Goal: Communication & Community: Answer question/provide support

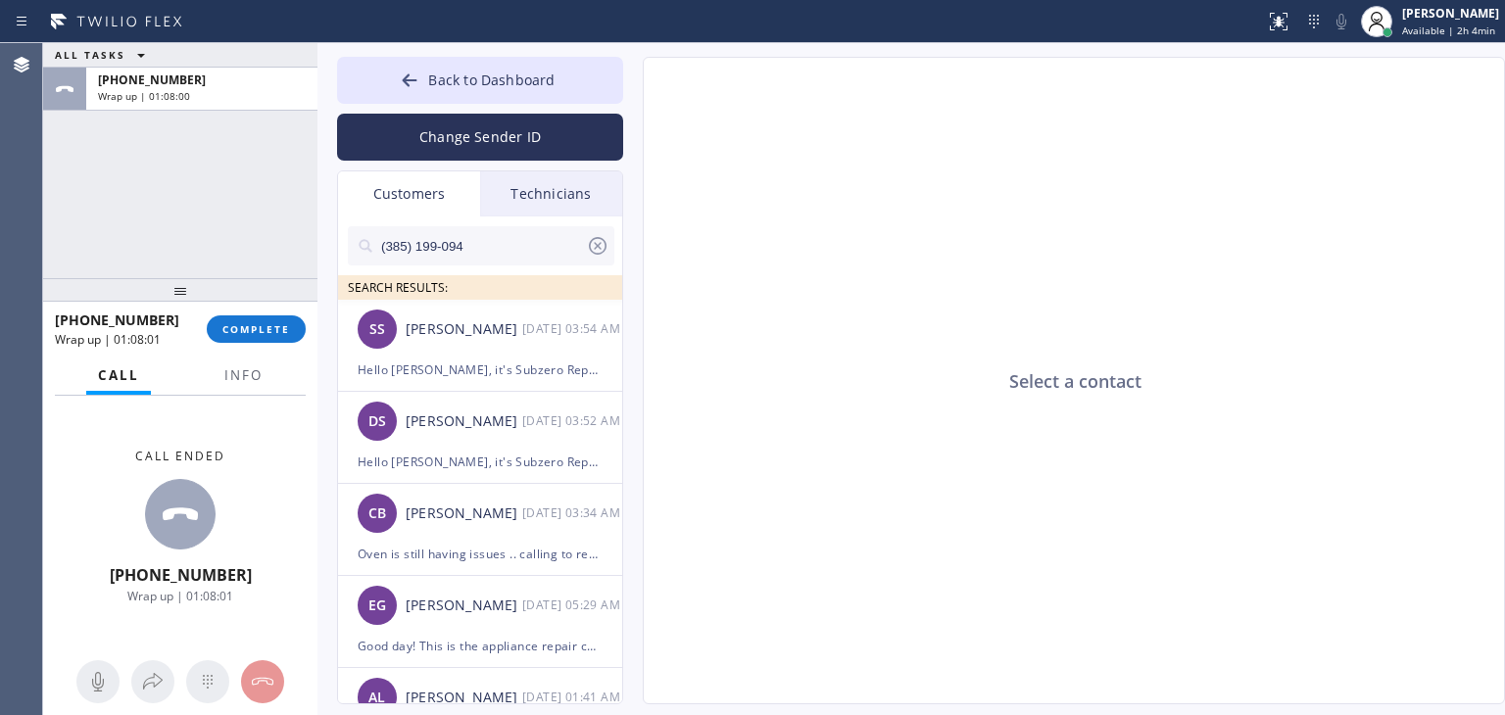
click at [535, 262] on input "(385) 199-094" at bounding box center [482, 245] width 207 height 39
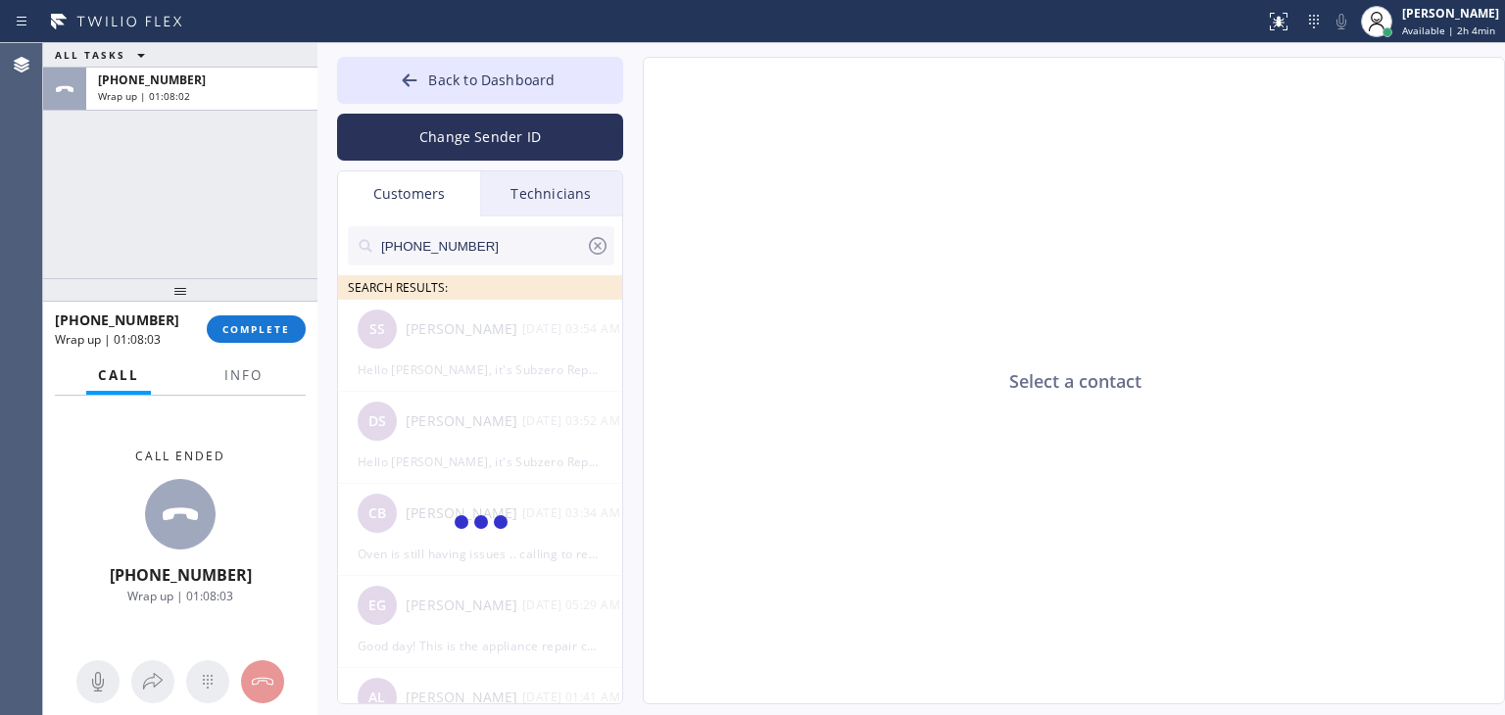
click at [535, 262] on input "[PHONE_NUMBER]" at bounding box center [482, 245] width 207 height 39
click at [535, 262] on input "(312) 318-388_" at bounding box center [482, 245] width 207 height 39
type input "(312) 318-388"
click at [268, 344] on div "[PHONE_NUMBER] Wrap up | 01:08:06 COMPLETE" at bounding box center [180, 329] width 251 height 51
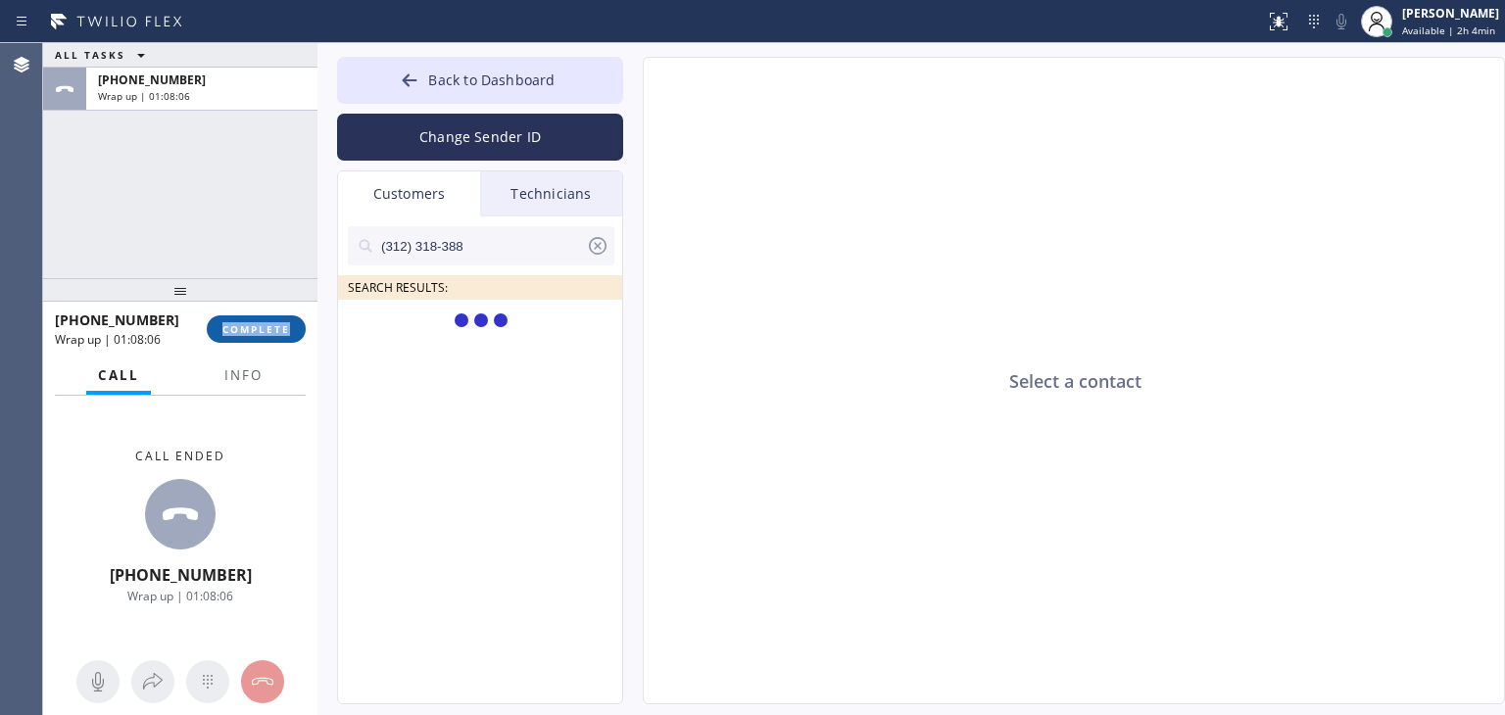
drag, startPoint x: 268, startPoint y: 344, endPoint x: 253, endPoint y: 333, distance: 19.0
click at [253, 333] on div "[PHONE_NUMBER] Wrap up | 01:08:06 COMPLETE" at bounding box center [180, 329] width 251 height 51
click at [253, 333] on span "COMPLETE" at bounding box center [256, 329] width 68 height 14
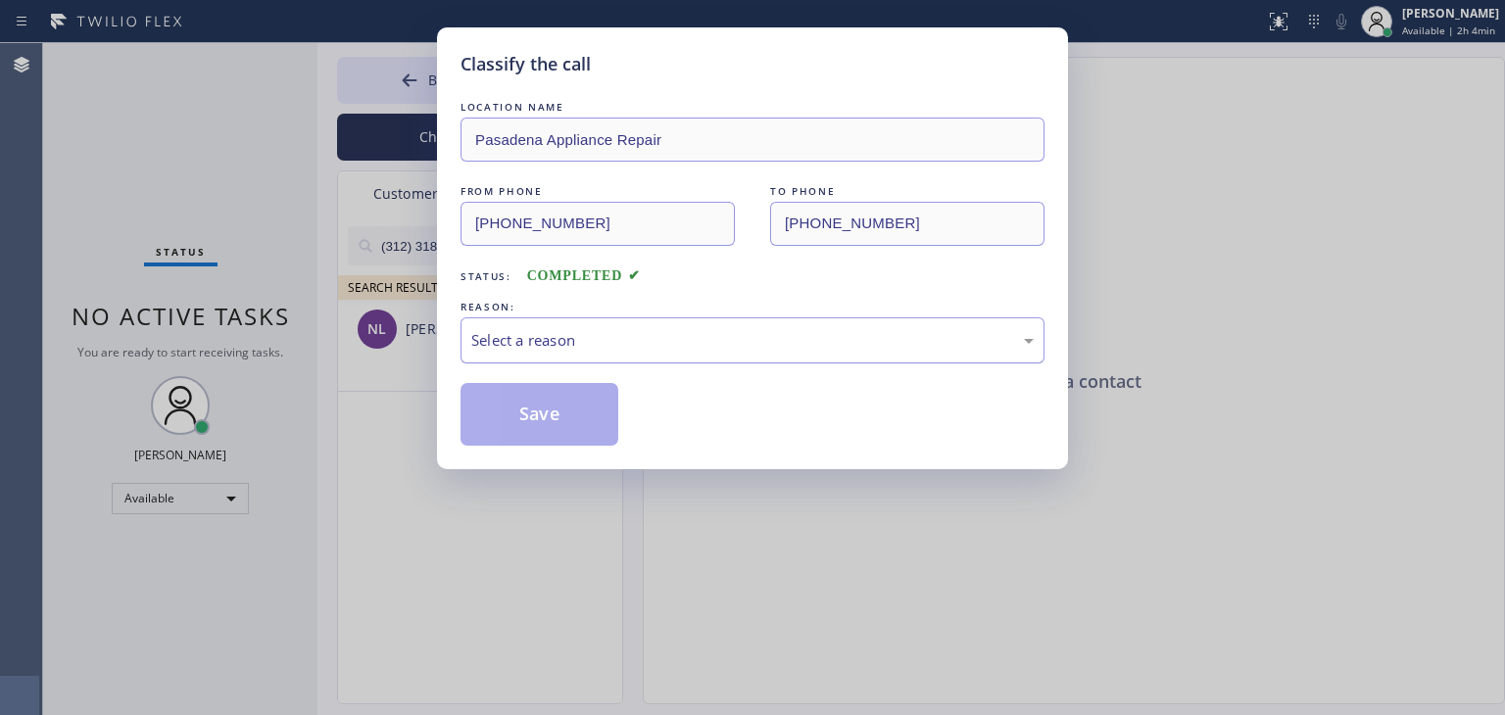
click at [689, 340] on div "Select a reason" at bounding box center [752, 340] width 562 height 23
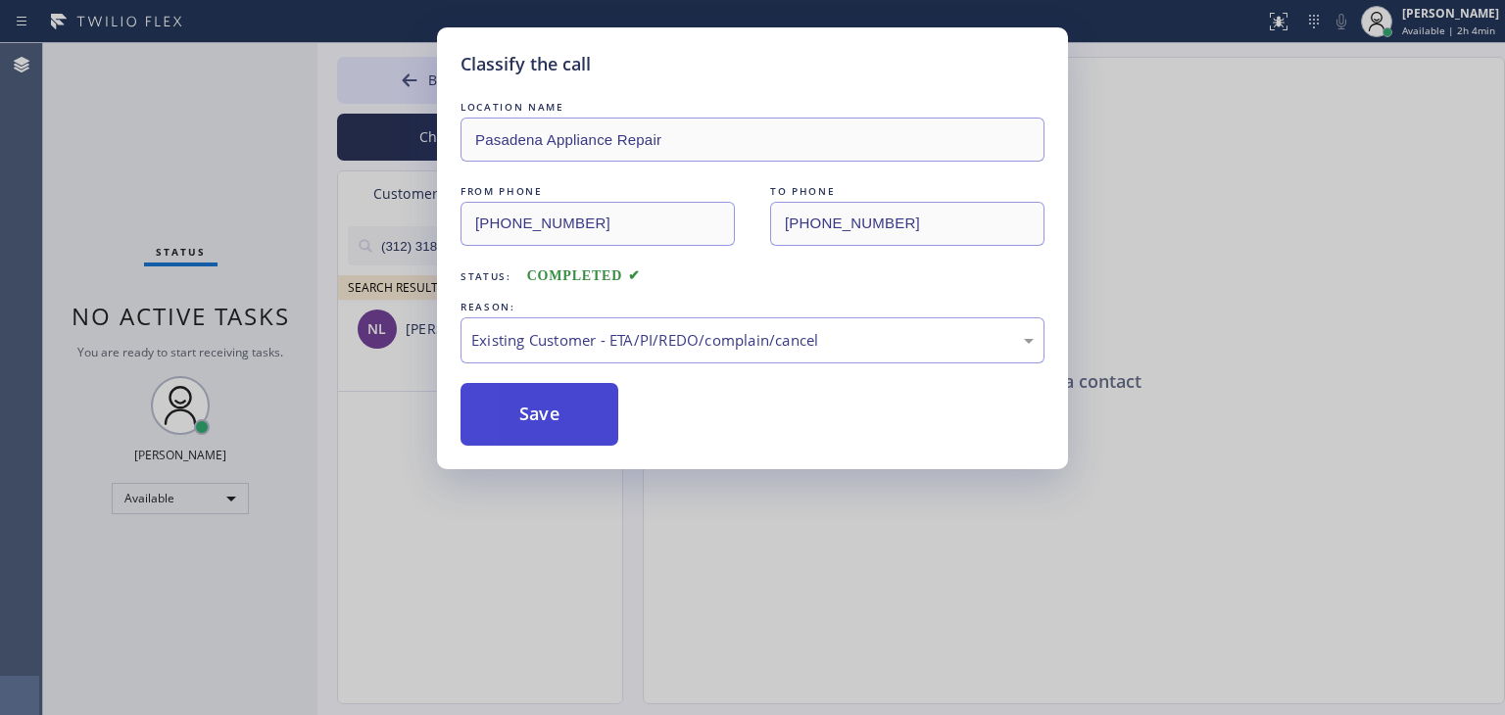
drag, startPoint x: 725, startPoint y: 444, endPoint x: 594, endPoint y: 443, distance: 131.3
click at [594, 443] on button "Save" at bounding box center [540, 414] width 158 height 63
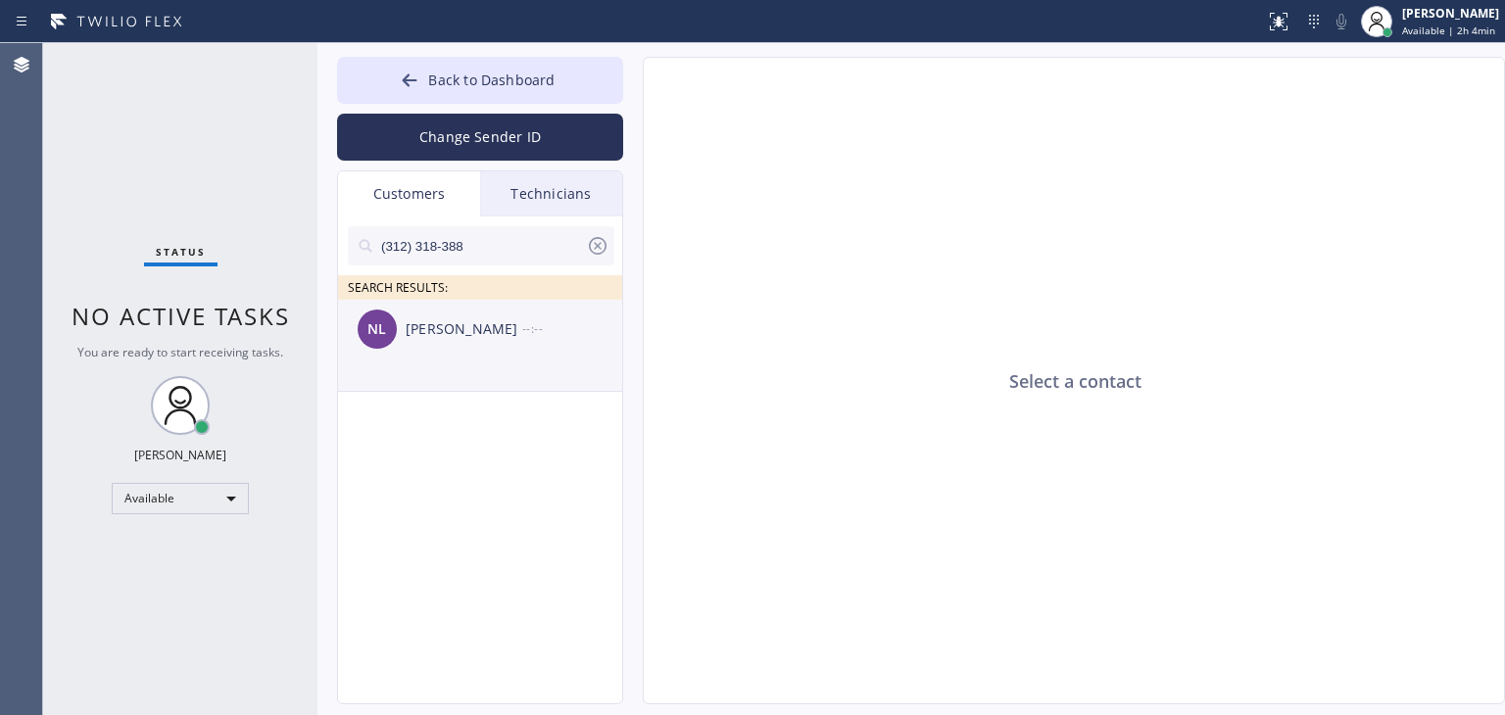
click at [537, 350] on div "NL [PERSON_NAME] --:--" at bounding box center [481, 329] width 286 height 59
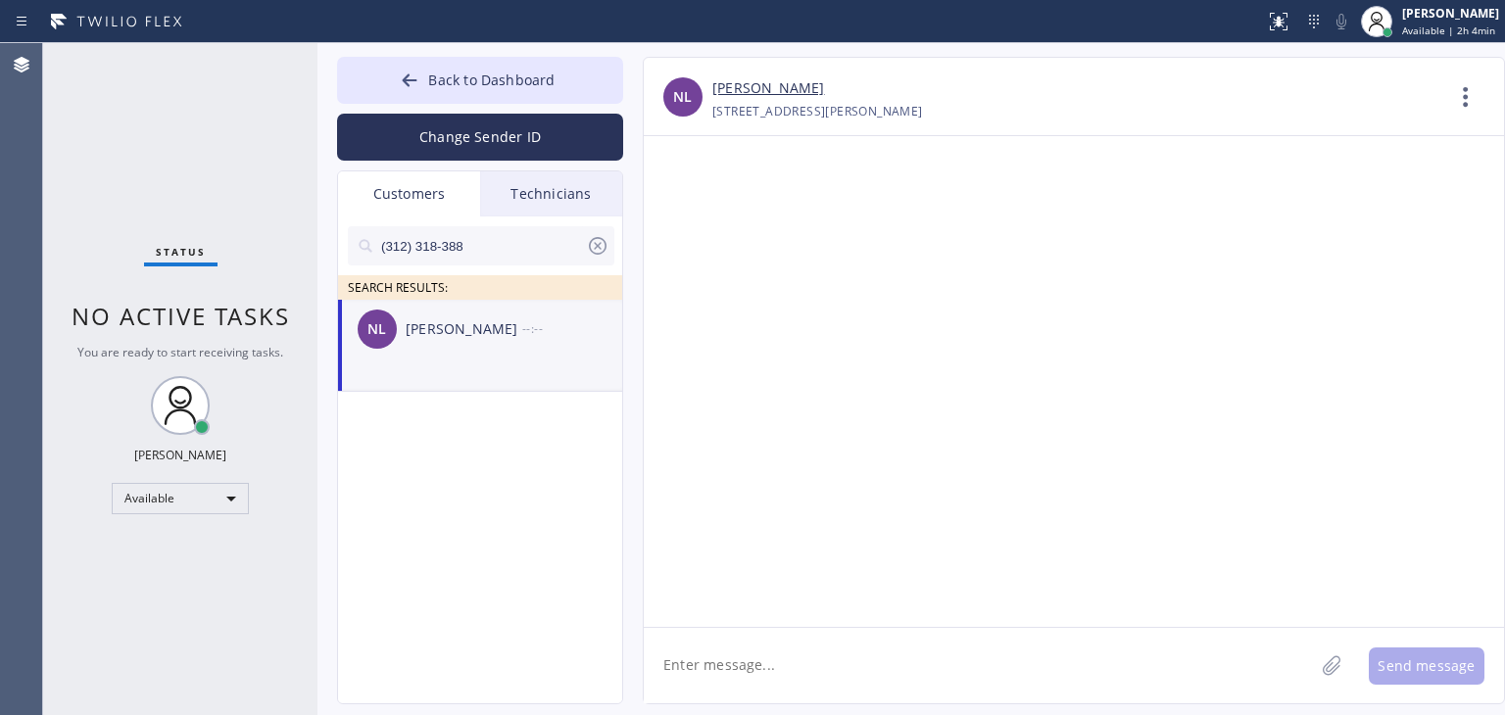
click at [837, 656] on textarea at bounding box center [979, 665] width 670 height 75
paste textarea "Good day! This is the appliance repair company you recently contacted. Unfortun…"
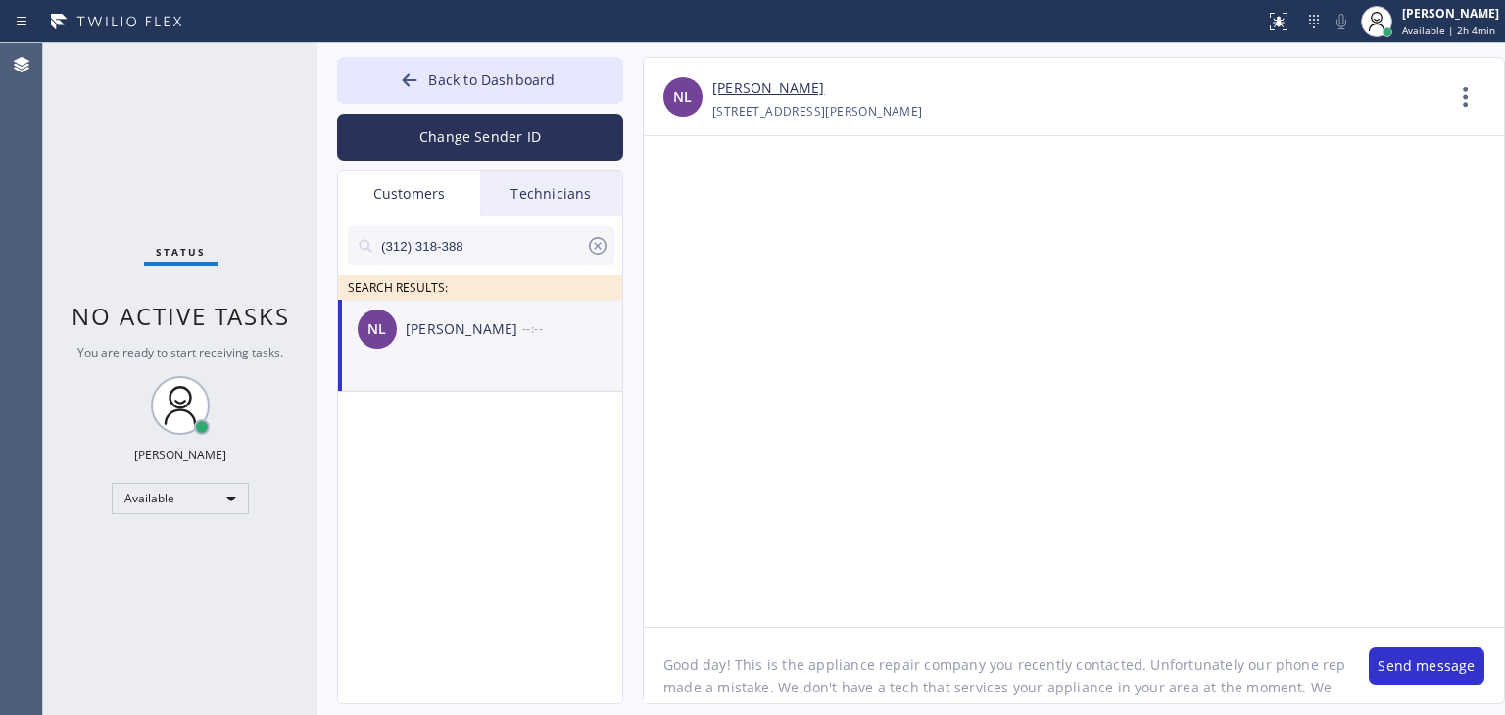
scroll to position [16, 0]
type textarea "Good day! This is the appliance repair company you recently contacted. Unfortun…"
click at [1411, 679] on button "Send message" at bounding box center [1427, 666] width 116 height 37
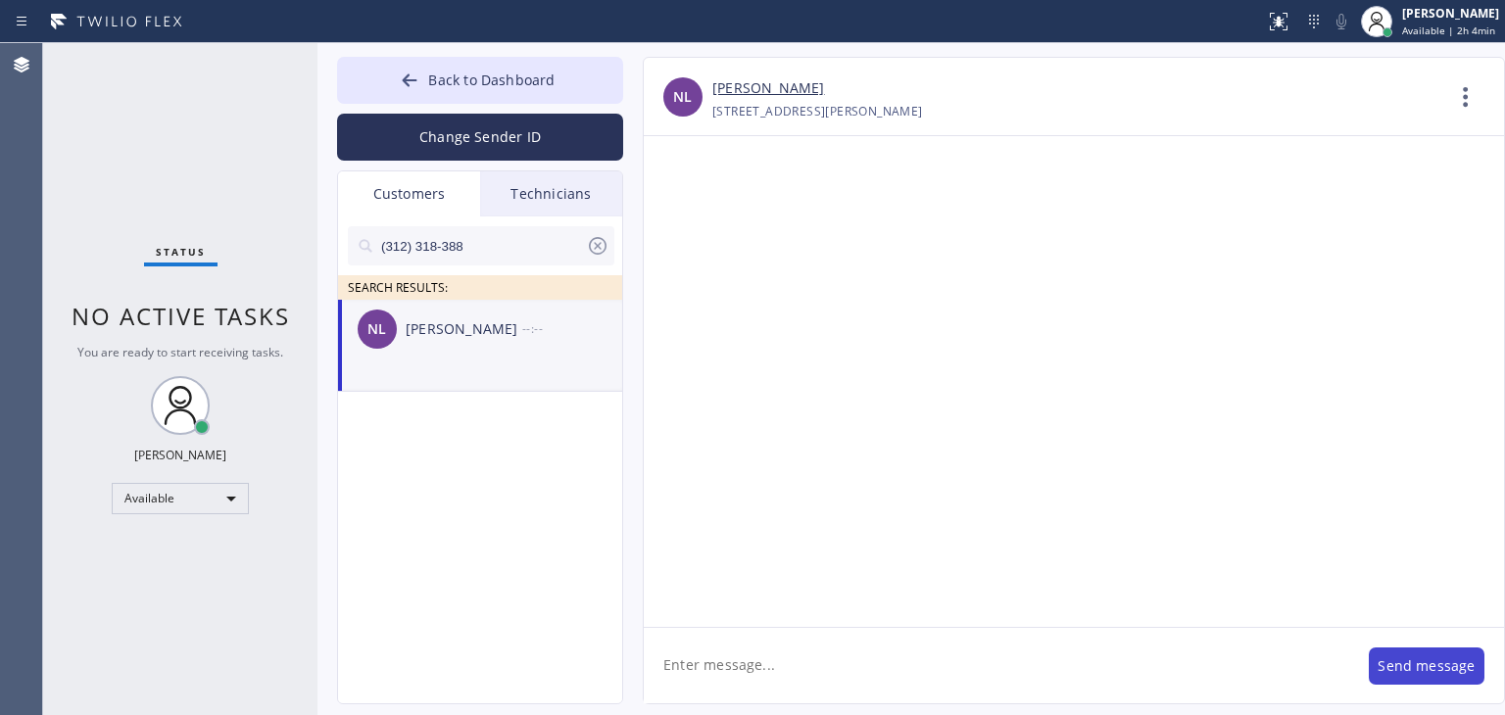
scroll to position [0, 0]
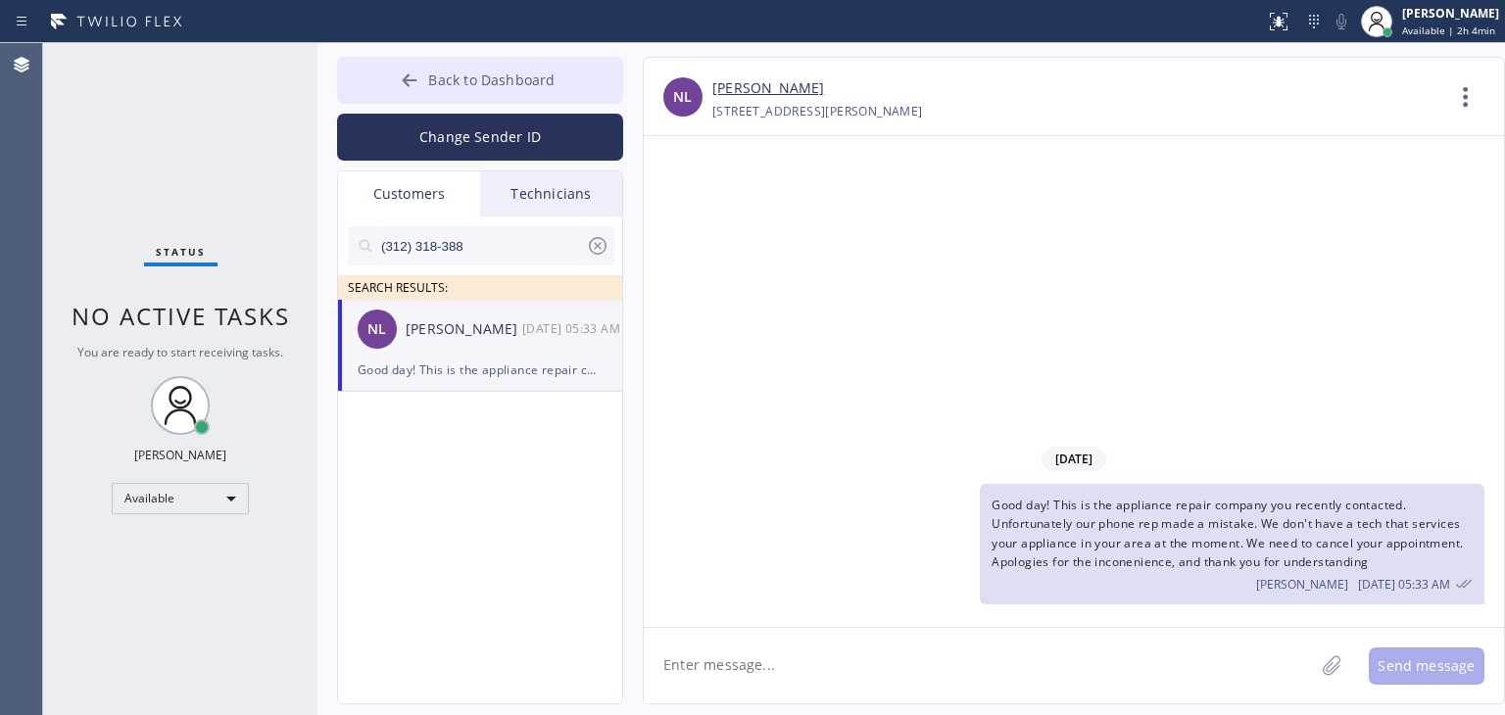
click at [576, 96] on button "Back to Dashboard" at bounding box center [480, 80] width 286 height 47
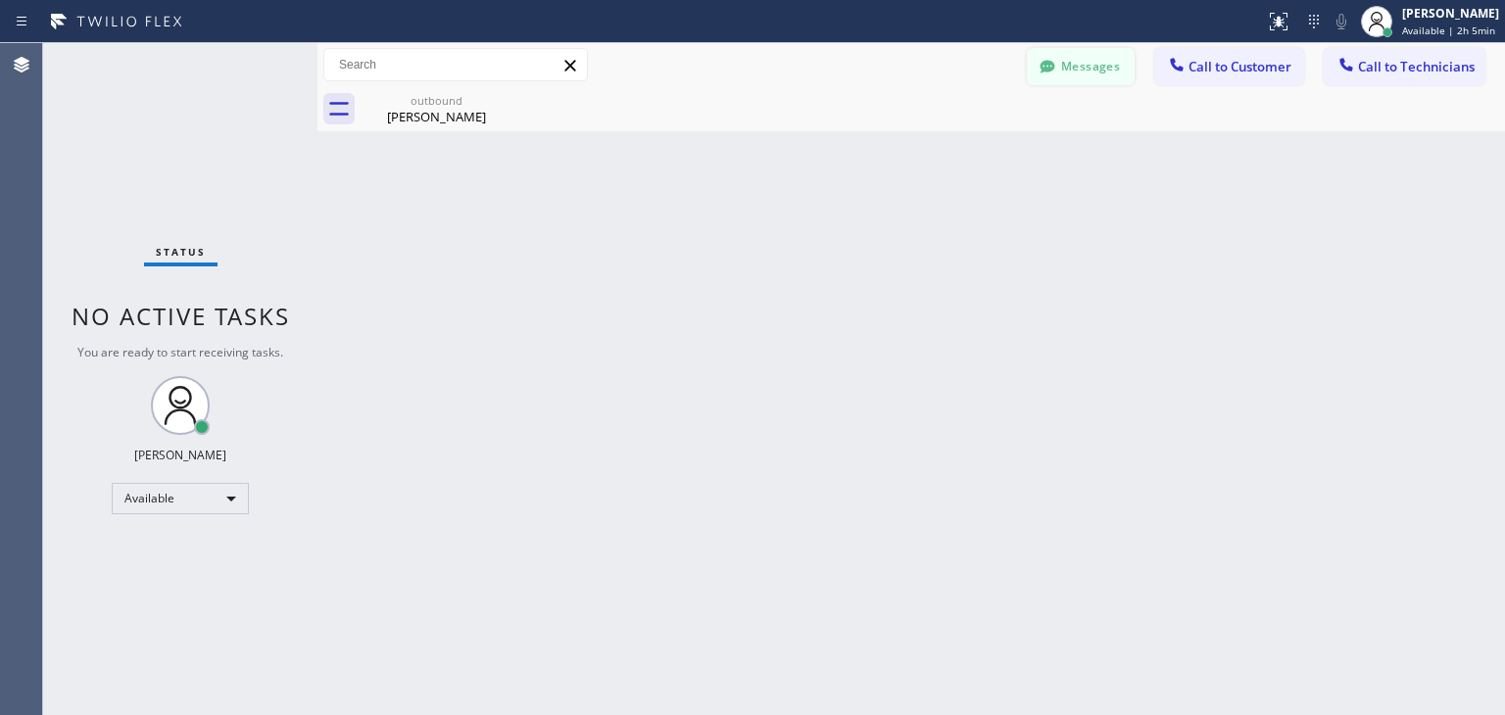
click at [1079, 60] on button "Messages" at bounding box center [1081, 66] width 108 height 37
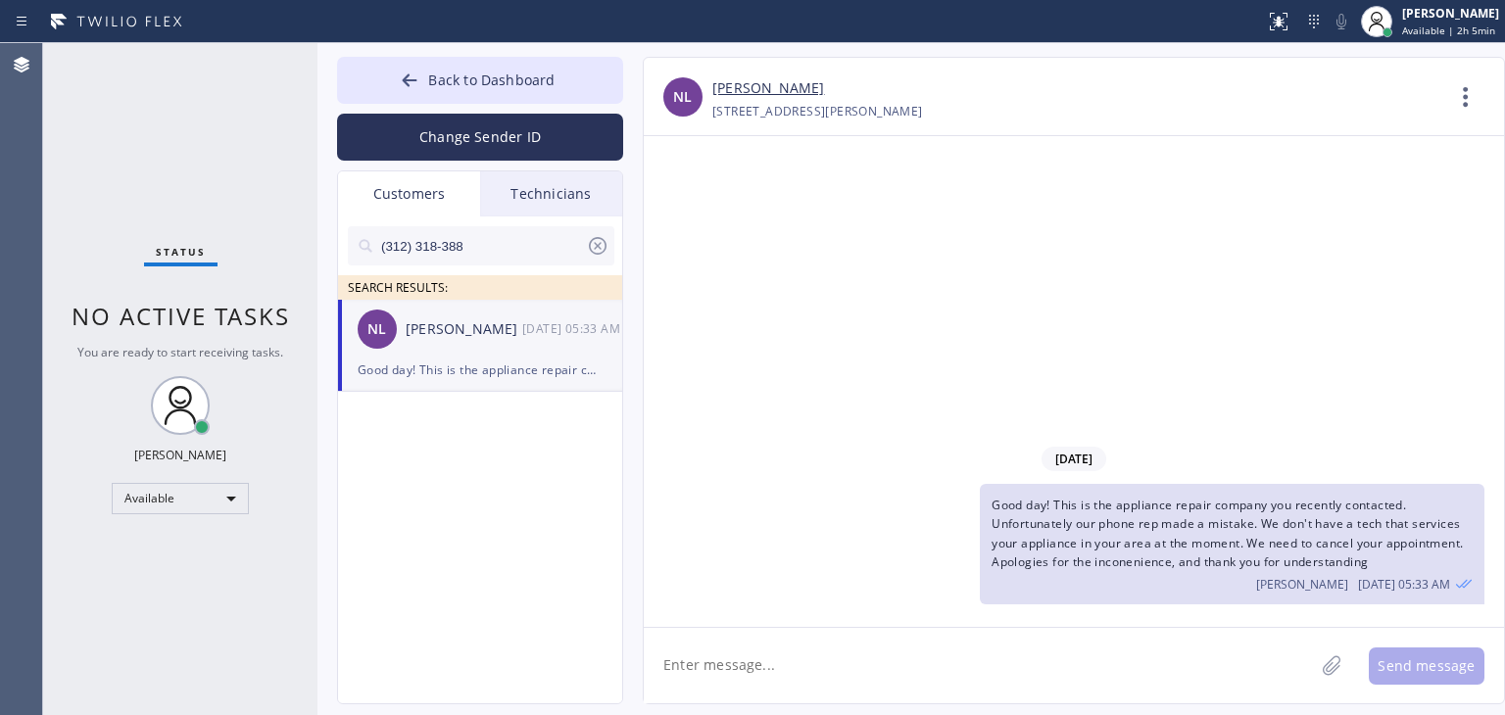
click at [589, 240] on icon at bounding box center [598, 246] width 24 height 24
click at [518, 256] on input "text" at bounding box center [496, 245] width 235 height 39
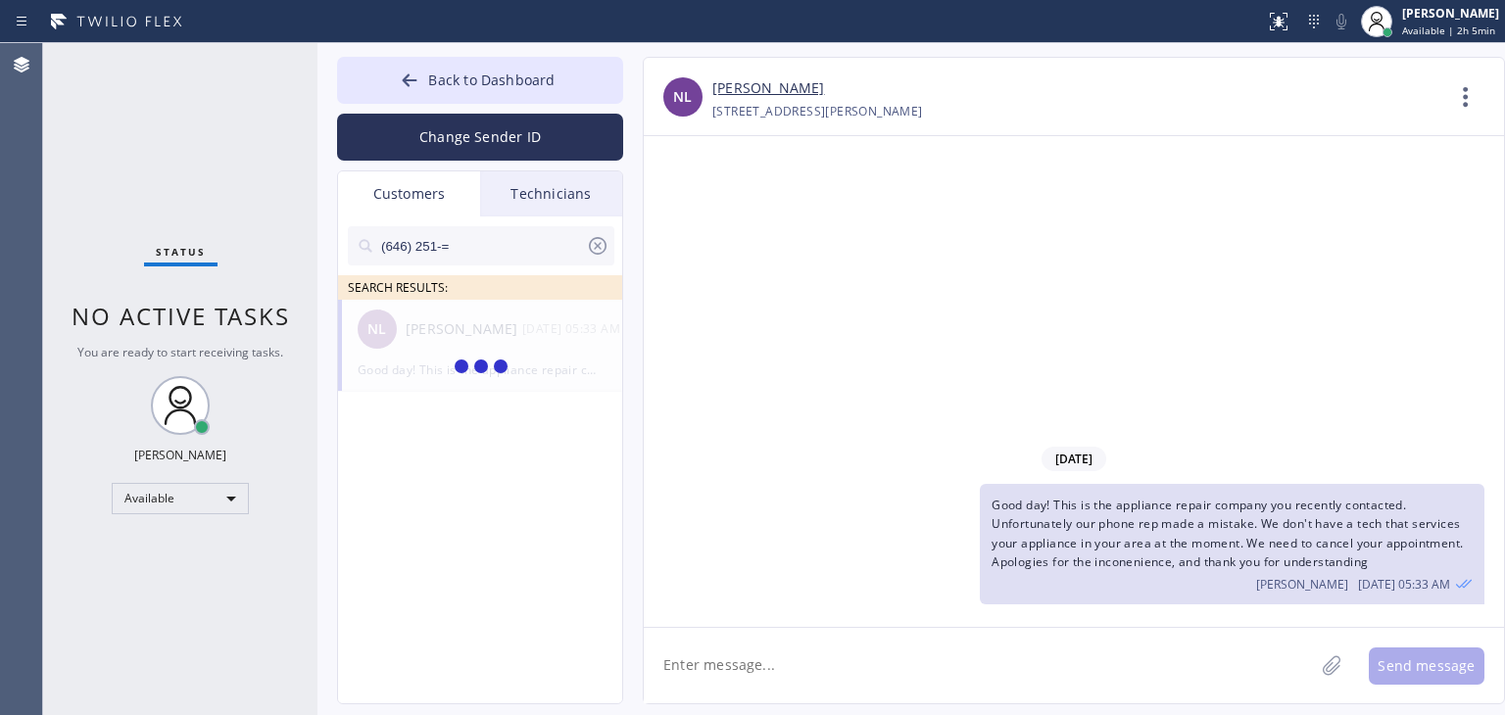
click at [518, 256] on input "(646) 251-=" at bounding box center [482, 245] width 207 height 39
type input "(646) 251-"
click at [549, 255] on input "(646) 251-" at bounding box center [482, 245] width 207 height 39
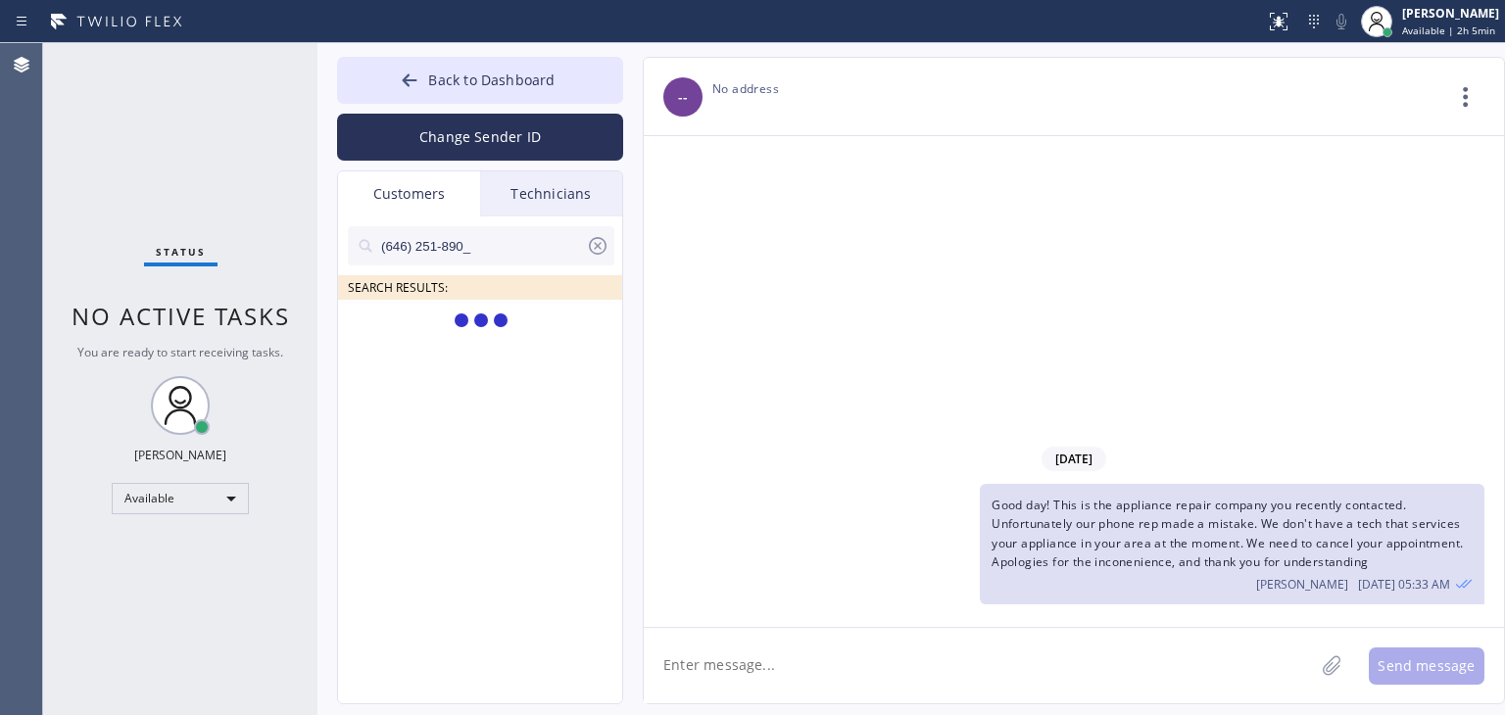
click at [549, 255] on input "(646) 251-890_" at bounding box center [482, 245] width 207 height 39
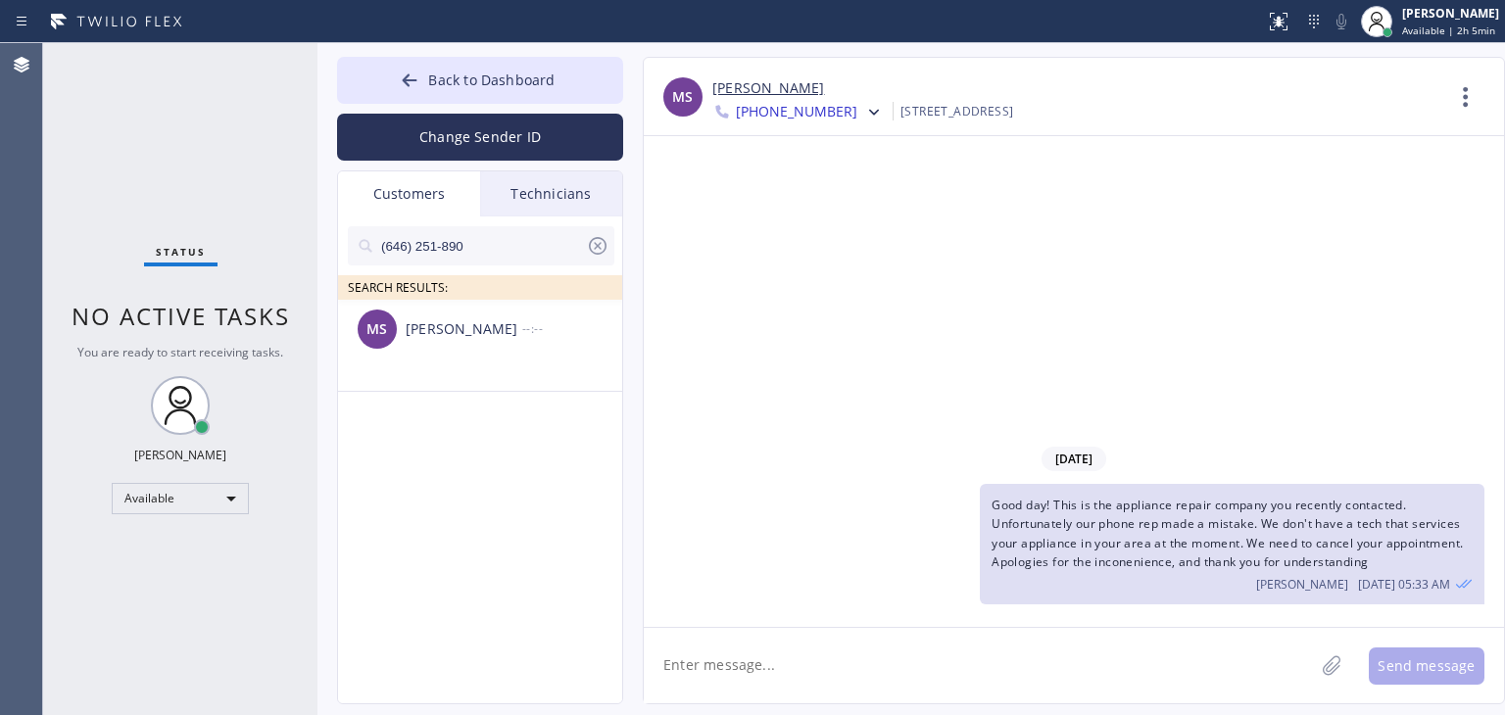
type input "(646) 251-890"
click at [521, 341] on div "[PERSON_NAME] --:--" at bounding box center [481, 329] width 286 height 59
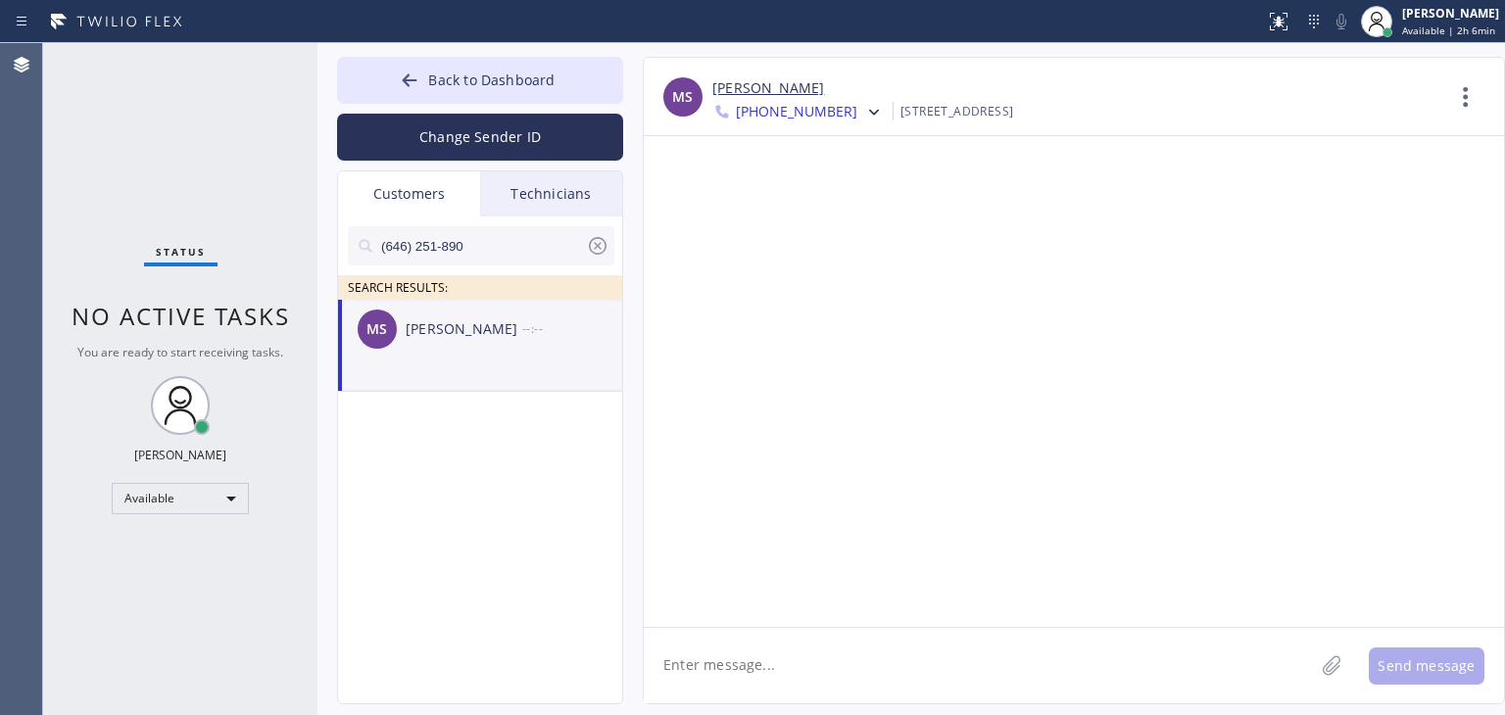
click at [766, 652] on textarea at bounding box center [979, 665] width 670 height 75
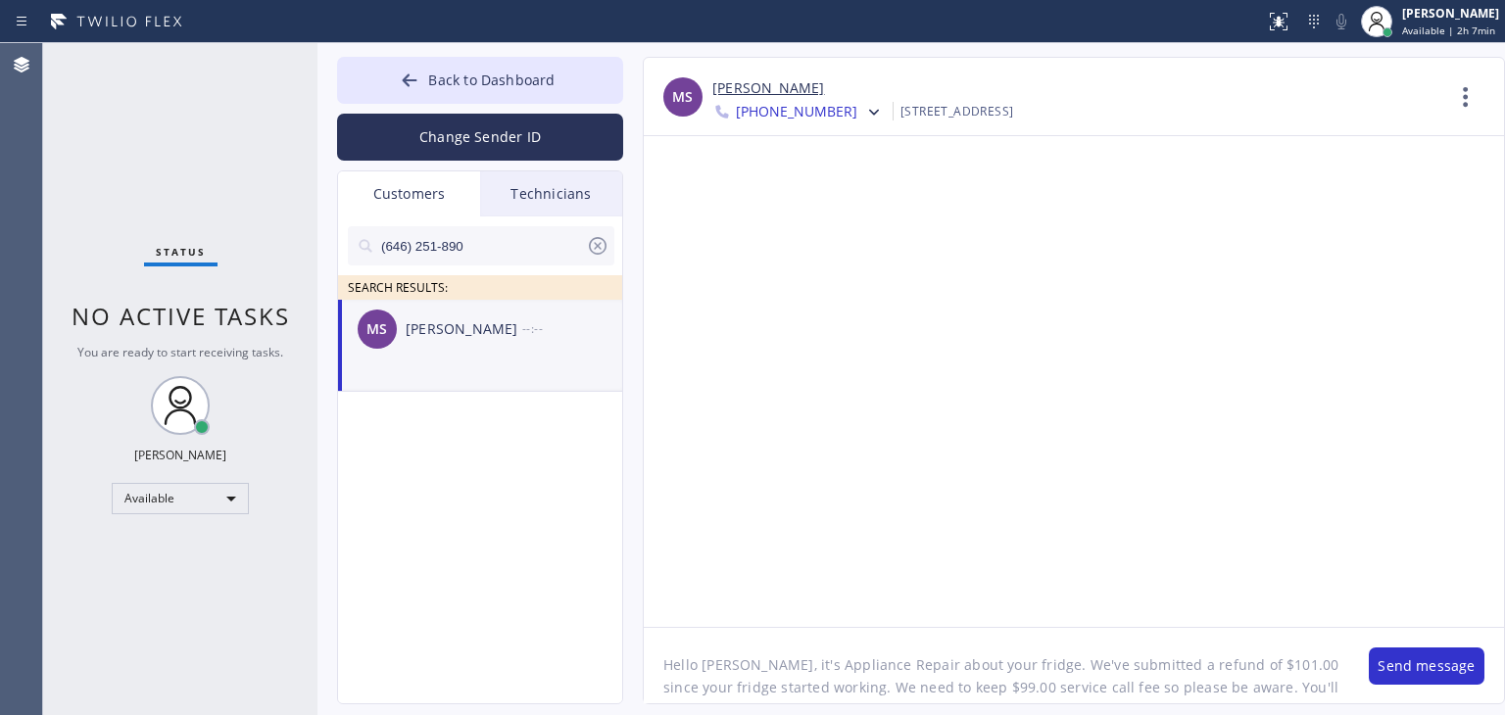
scroll to position [16, 0]
type textarea "Hello [PERSON_NAME], it's Appliance Repair about your fridge. We've submitted a…"
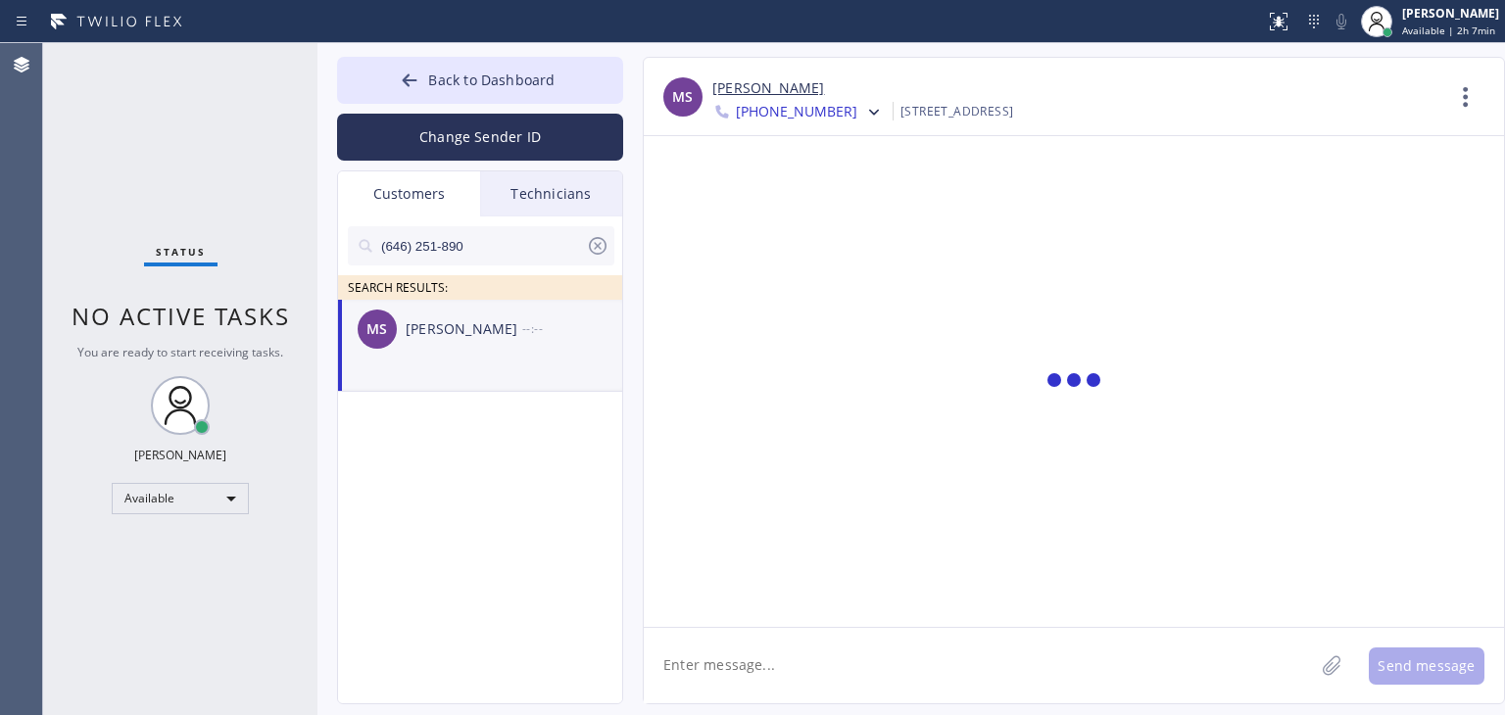
scroll to position [0, 0]
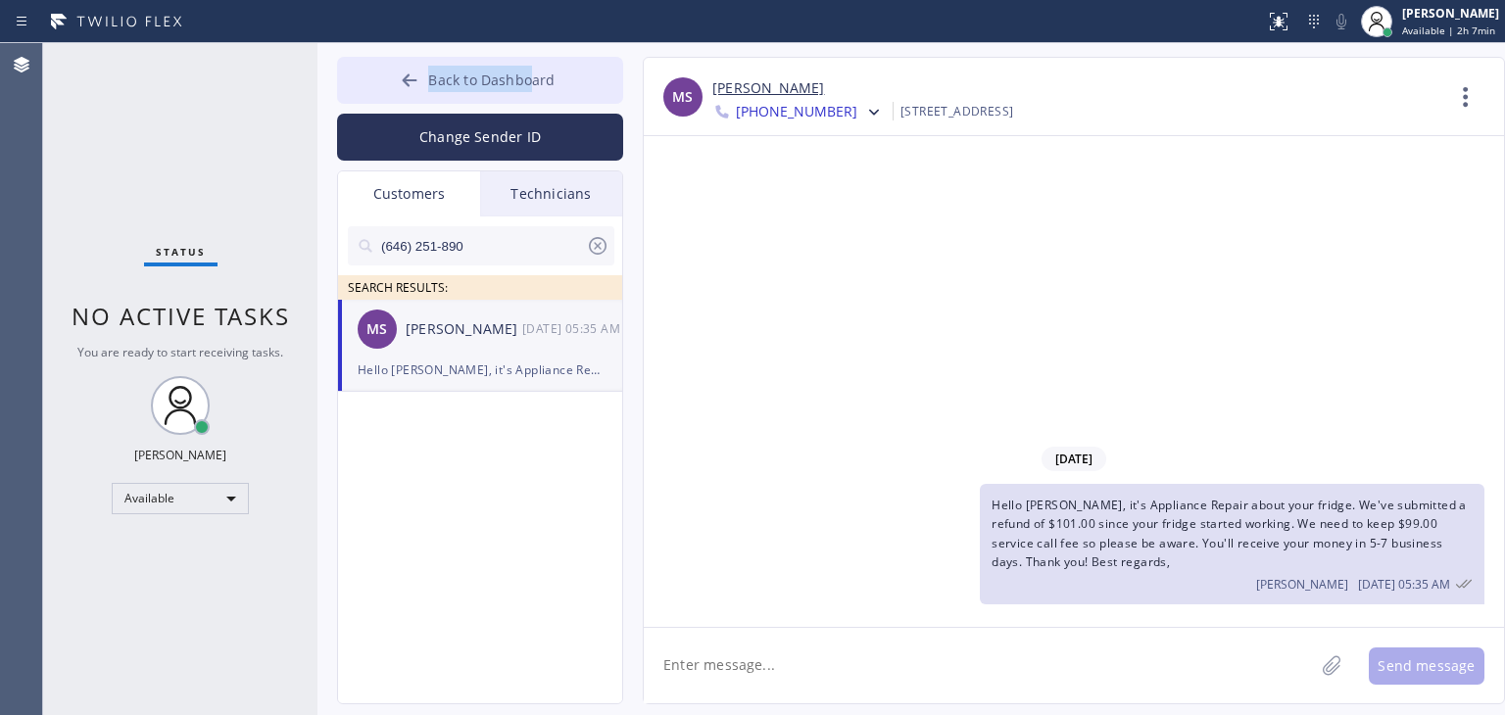
drag, startPoint x: 541, startPoint y: 53, endPoint x: 533, endPoint y: 72, distance: 20.2
click at [533, 72] on div "Back to Dashboard Change Sender ID Customers Technicians (646) 251-890 SEARCH R…" at bounding box center [911, 379] width 1188 height 672
click at [533, 72] on span "Back to Dashboard" at bounding box center [491, 80] width 126 height 19
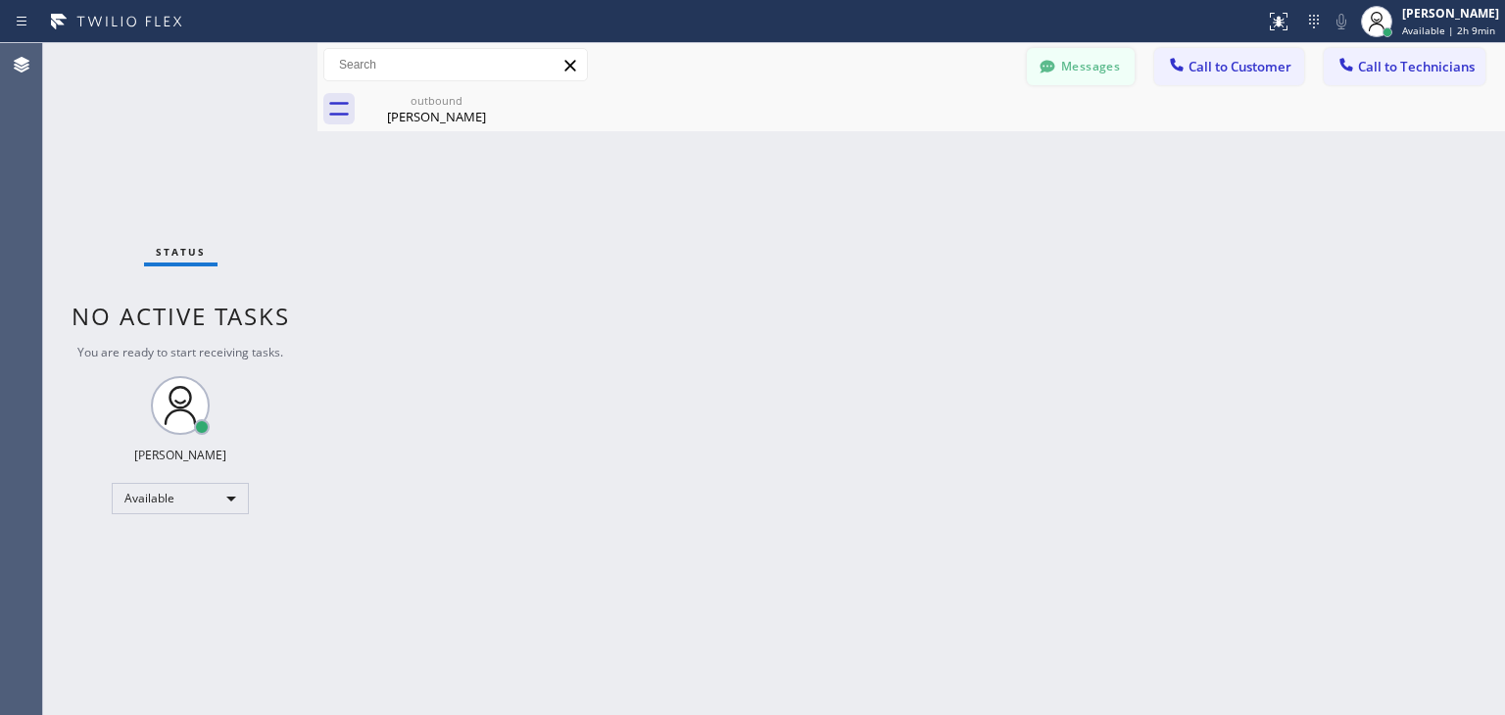
click at [1122, 61] on button "Messages" at bounding box center [1081, 66] width 108 height 37
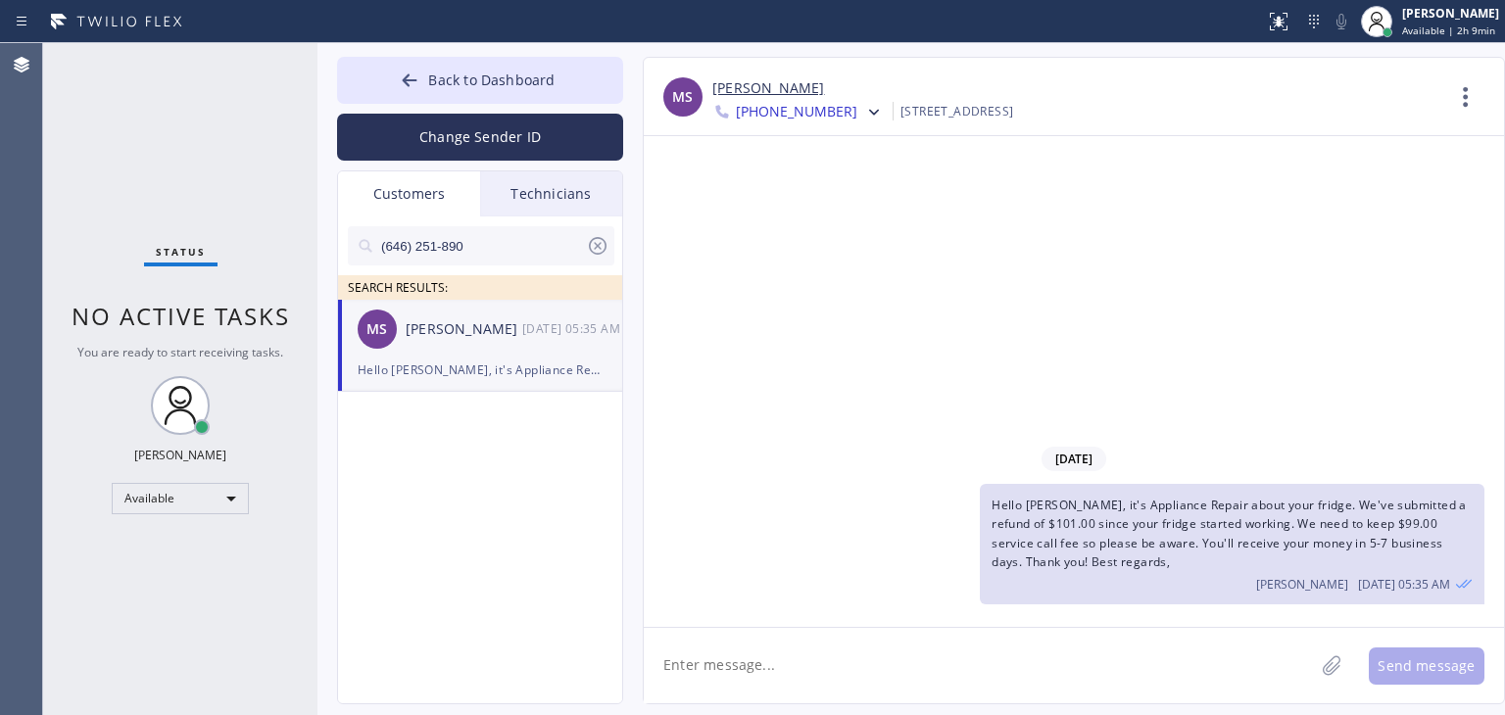
drag, startPoint x: 1231, startPoint y: 489, endPoint x: 1231, endPoint y: 505, distance: 15.7
click at [1231, 505] on div "Hello [PERSON_NAME], it's Appliance Repair about your fridge. We've submitted a…" at bounding box center [1232, 544] width 505 height 121
click at [1231, 505] on span "Hello [PERSON_NAME], it's Appliance Repair about your fridge. We've submitted a…" at bounding box center [1229, 533] width 475 height 73
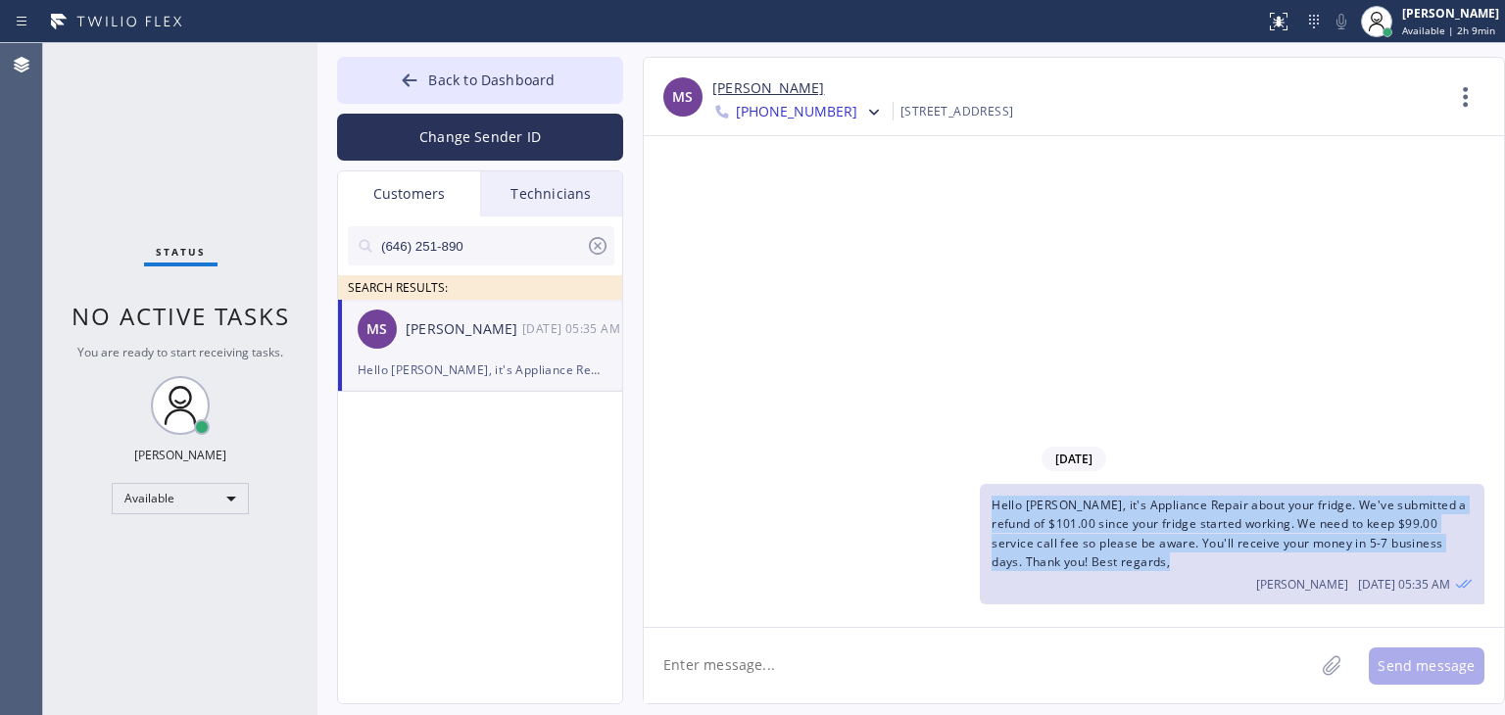
click at [1231, 505] on span "Hello [PERSON_NAME], it's Appliance Repair about your fridge. We've submitted a…" at bounding box center [1229, 533] width 475 height 73
copy span "Hello [PERSON_NAME], it's Appliance Repair about your fridge. We've submitted a…"
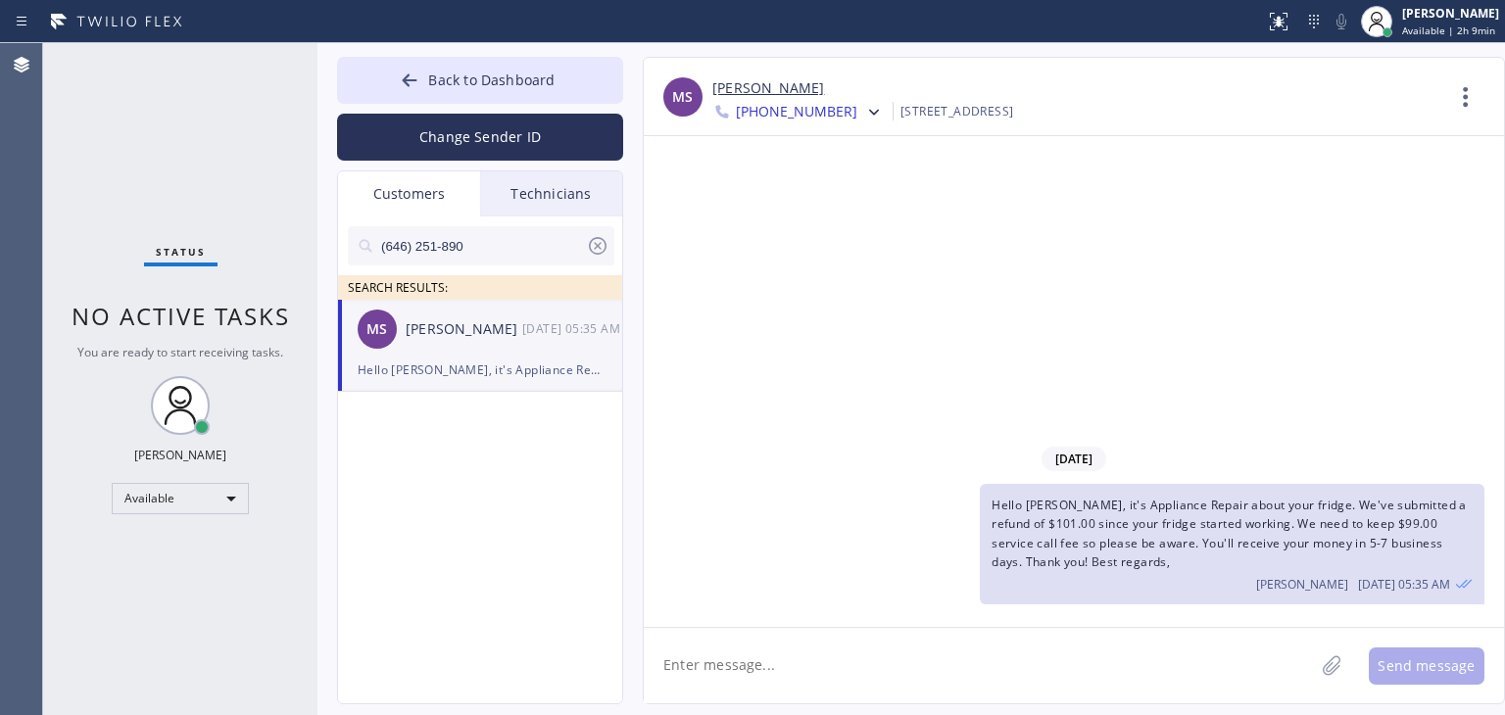
click at [590, 251] on icon at bounding box center [598, 246] width 24 height 24
click at [533, 252] on input "text" at bounding box center [496, 245] width 235 height 39
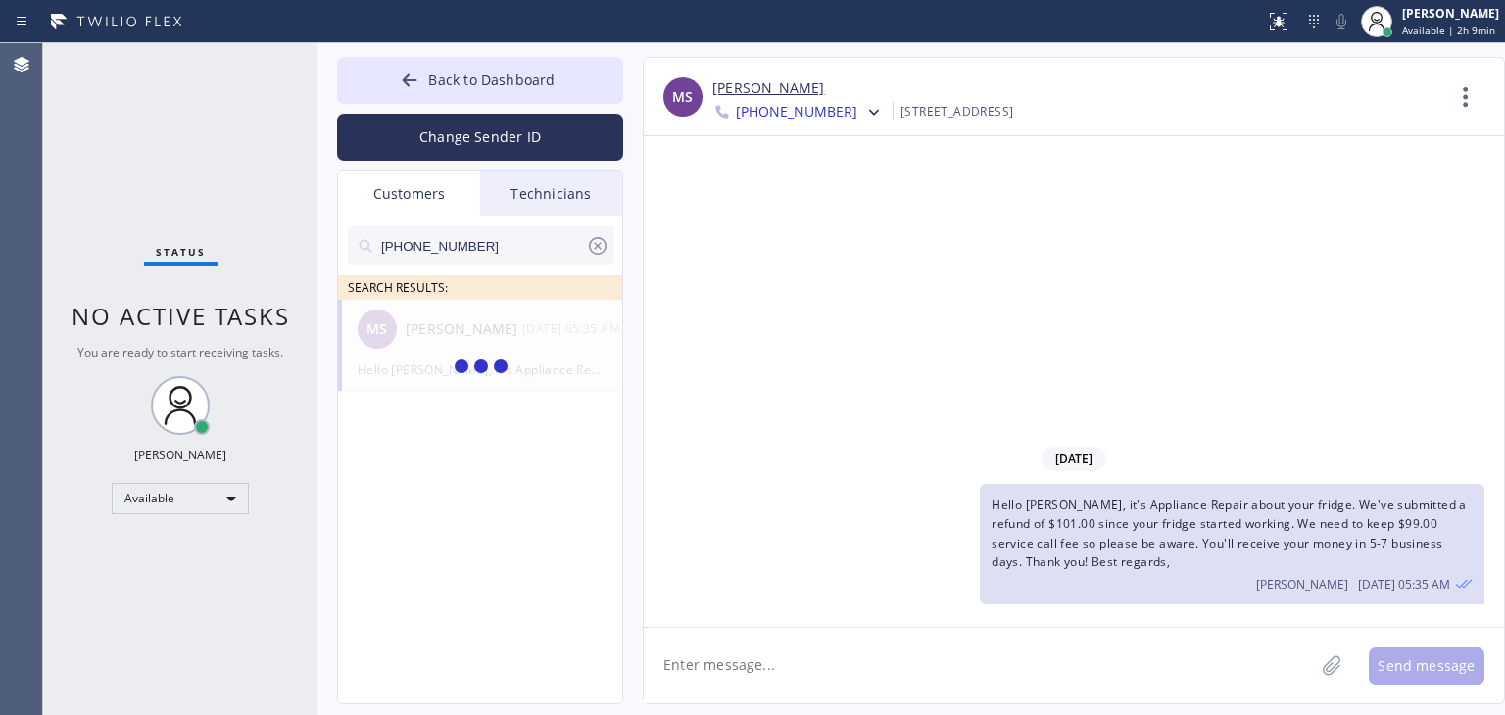
click at [499, 255] on input "[PHONE_NUMBER]" at bounding box center [482, 245] width 207 height 39
click at [499, 255] on input "(415) 298-209" at bounding box center [482, 245] width 207 height 39
type input "(415) 298-209"
click at [478, 337] on ul "[PERSON_NAME] [PERSON_NAME] --:--" at bounding box center [481, 368] width 286 height 136
click at [530, 339] on div "--:--" at bounding box center [573, 328] width 102 height 23
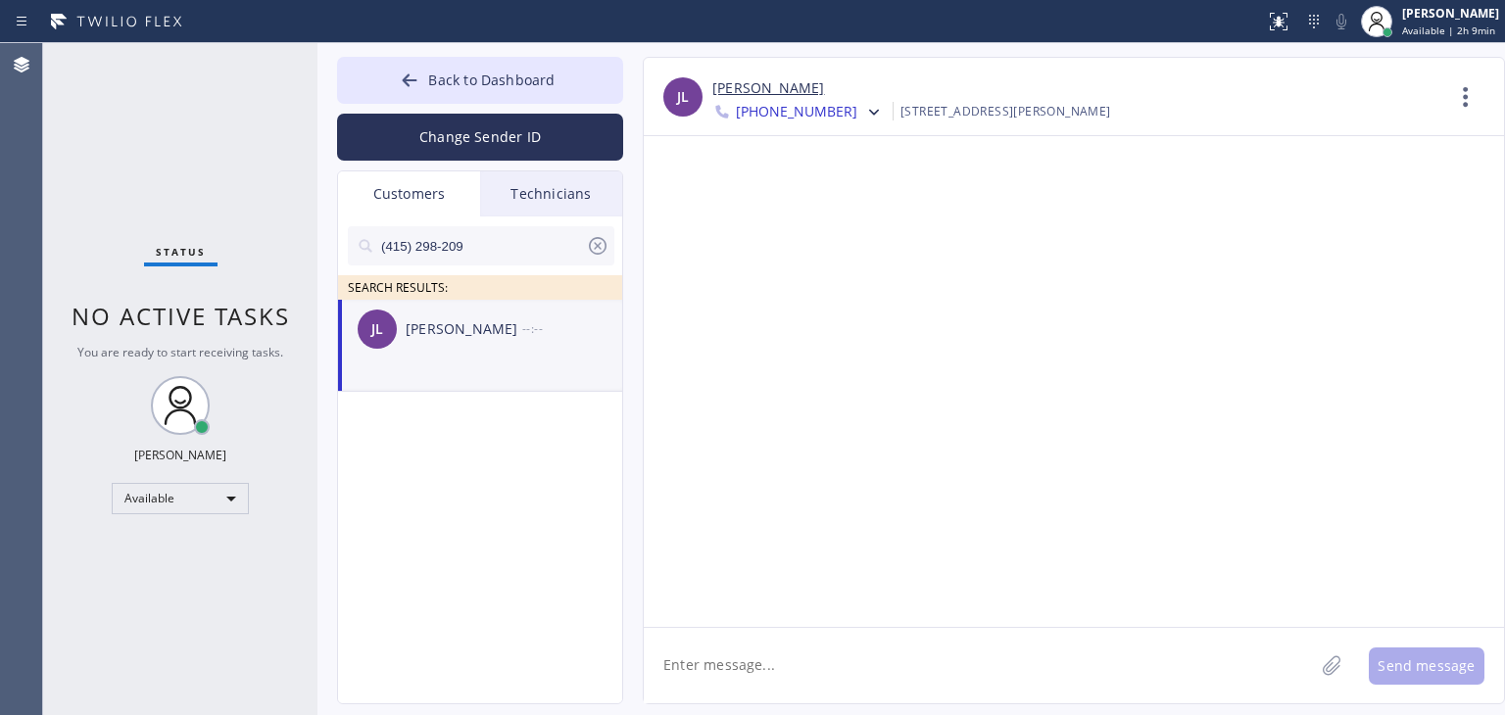
click at [851, 694] on textarea at bounding box center [979, 665] width 670 height 75
paste textarea "[PHONE_NUMBER]"
type textarea "("
paste textarea "Hello [PERSON_NAME], it's Appliance Repair about your fridge. We've submitted a…"
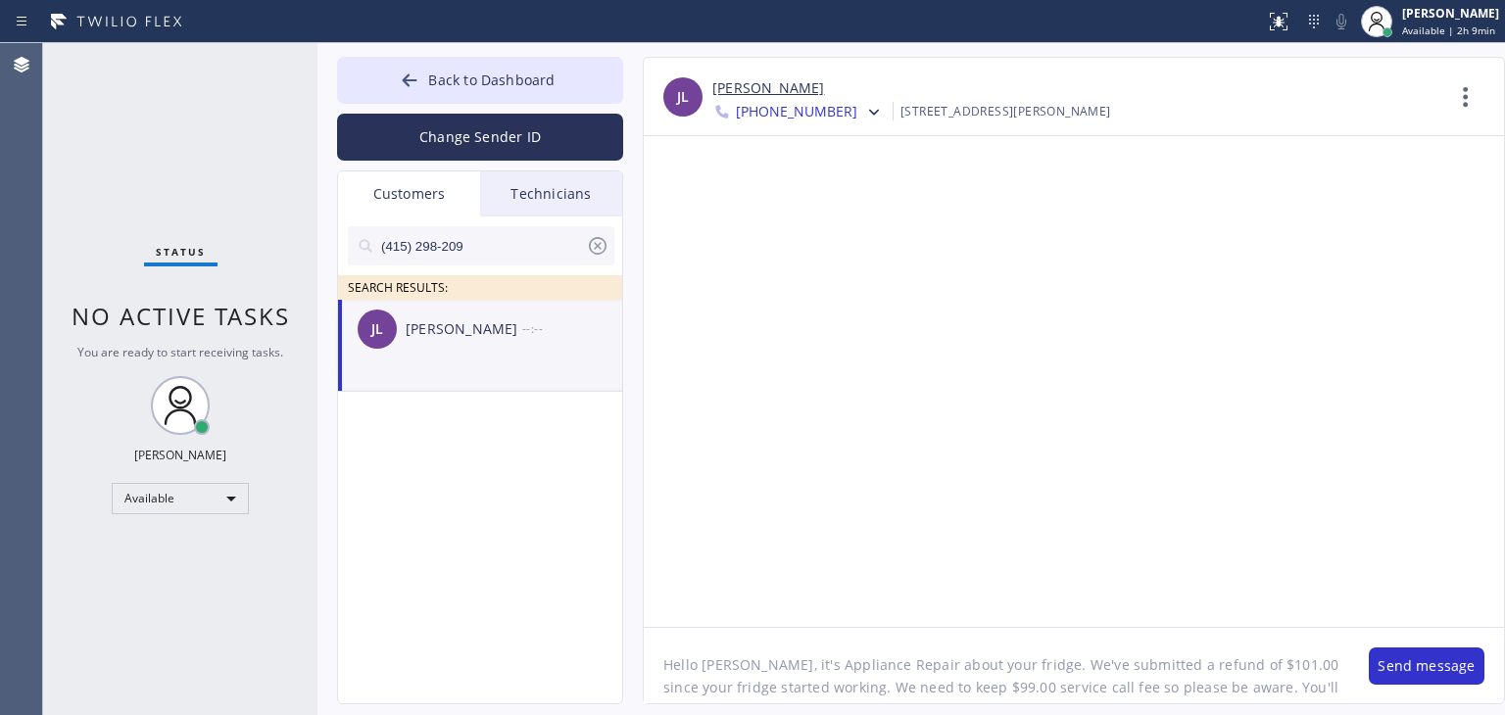
click at [714, 659] on textarea "Hello [PERSON_NAME], it's Appliance Repair about your fridge. We've submitted a…" at bounding box center [996, 665] width 705 height 75
click at [1207, 668] on textarea "Hello [PERSON_NAME], it's Appliance Repair about your fridge. We've submitted a…" at bounding box center [996, 665] width 705 height 75
click at [1224, 663] on textarea "Hello [PERSON_NAME], it's Appliance Repair about your fridge. We've submitted a…" at bounding box center [996, 665] width 705 height 75
drag, startPoint x: 1215, startPoint y: 667, endPoint x: 1239, endPoint y: 673, distance: 24.2
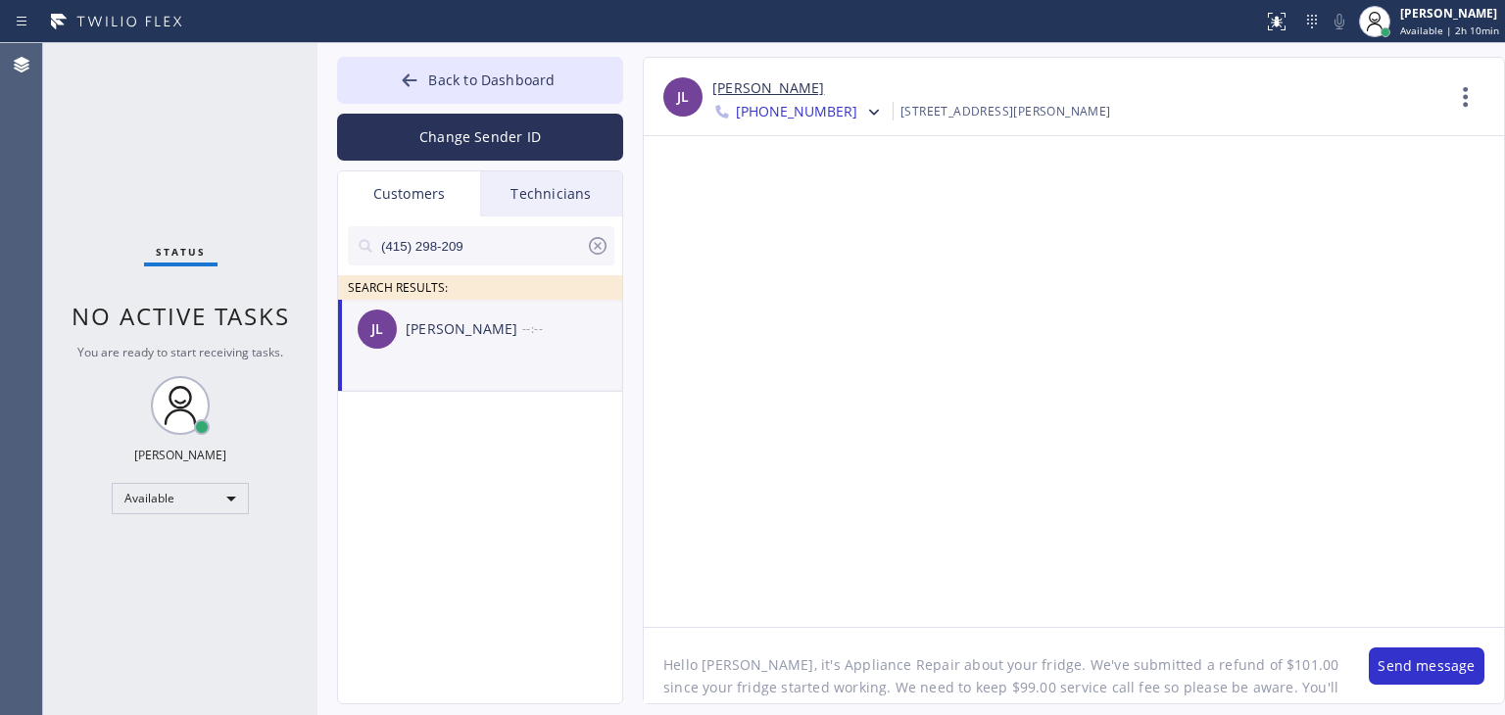
click at [1239, 673] on textarea "Hello [PERSON_NAME], it's Appliance Repair about your fridge. We've submitted a…" at bounding box center [996, 665] width 705 height 75
drag, startPoint x: 807, startPoint y: 656, endPoint x: 1321, endPoint y: 670, distance: 513.6
click at [1321, 670] on textarea "Hello [PERSON_NAME], it's Appliance Repair about your fridge. We've submitted a…" at bounding box center [996, 665] width 705 height 75
drag, startPoint x: 1107, startPoint y: 688, endPoint x: 827, endPoint y: 674, distance: 280.6
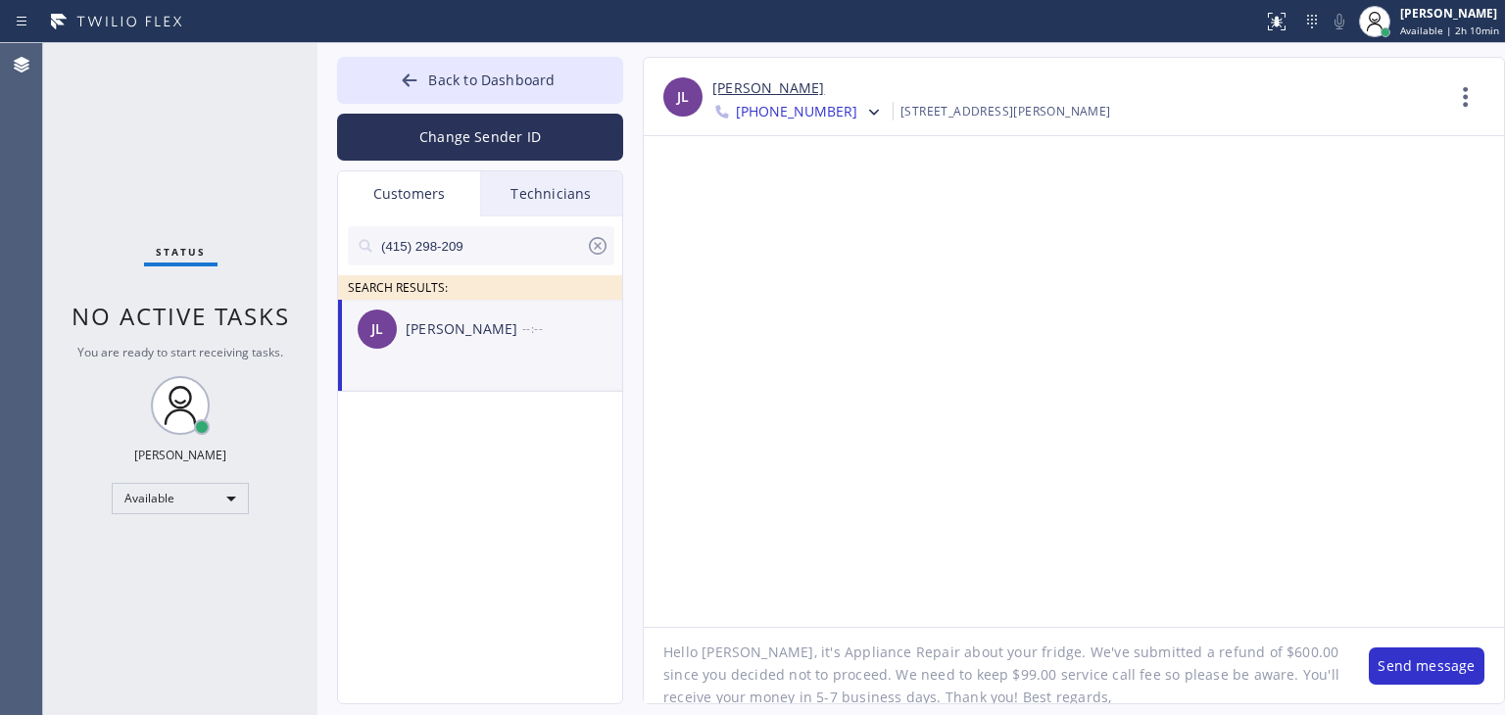
click at [827, 674] on textarea "Hello [PERSON_NAME], it's Appliance Repair about your fridge. We've submitted a…" at bounding box center [996, 665] width 705 height 75
type textarea "Hello [PERSON_NAME], it's Appliance Repair about your fridge. We've submitted a…"
click at [1400, 659] on button "Send message" at bounding box center [1427, 666] width 116 height 37
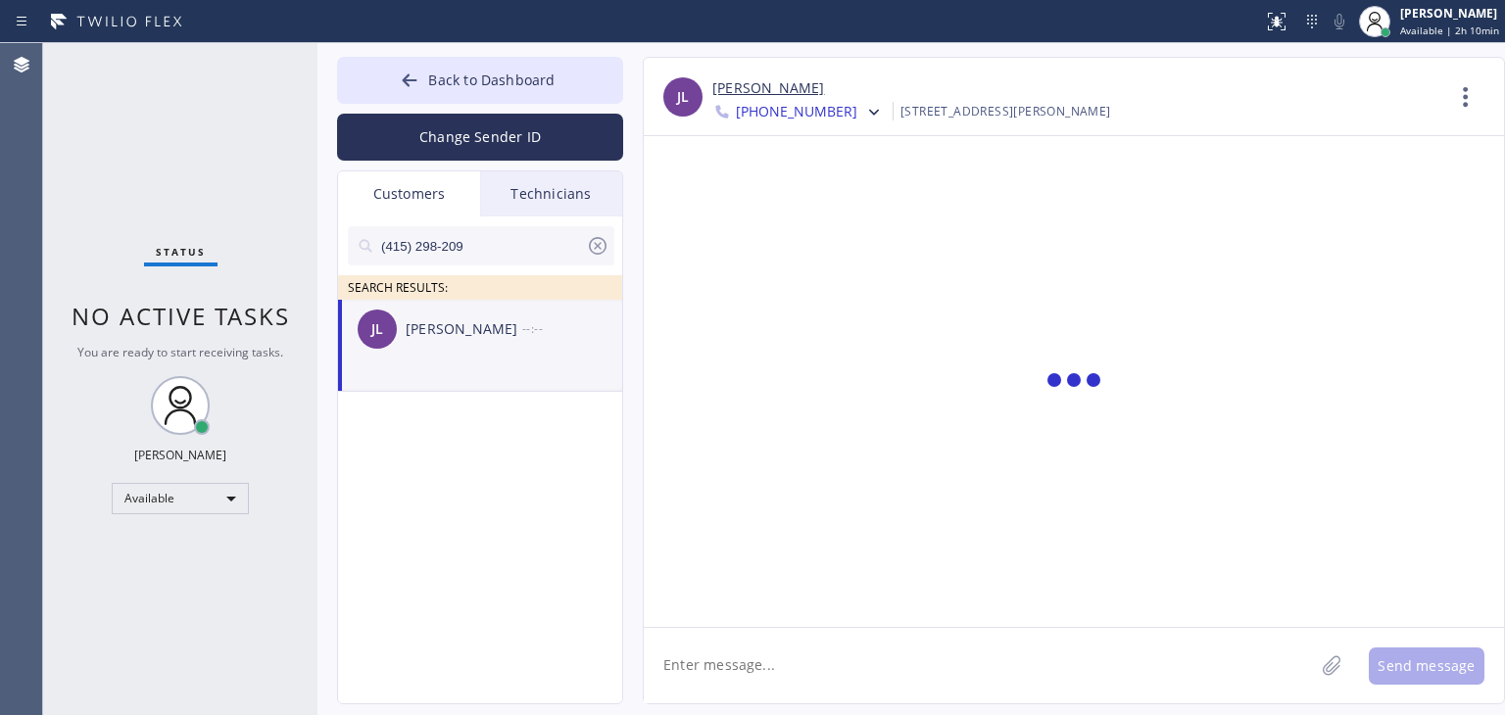
scroll to position [0, 0]
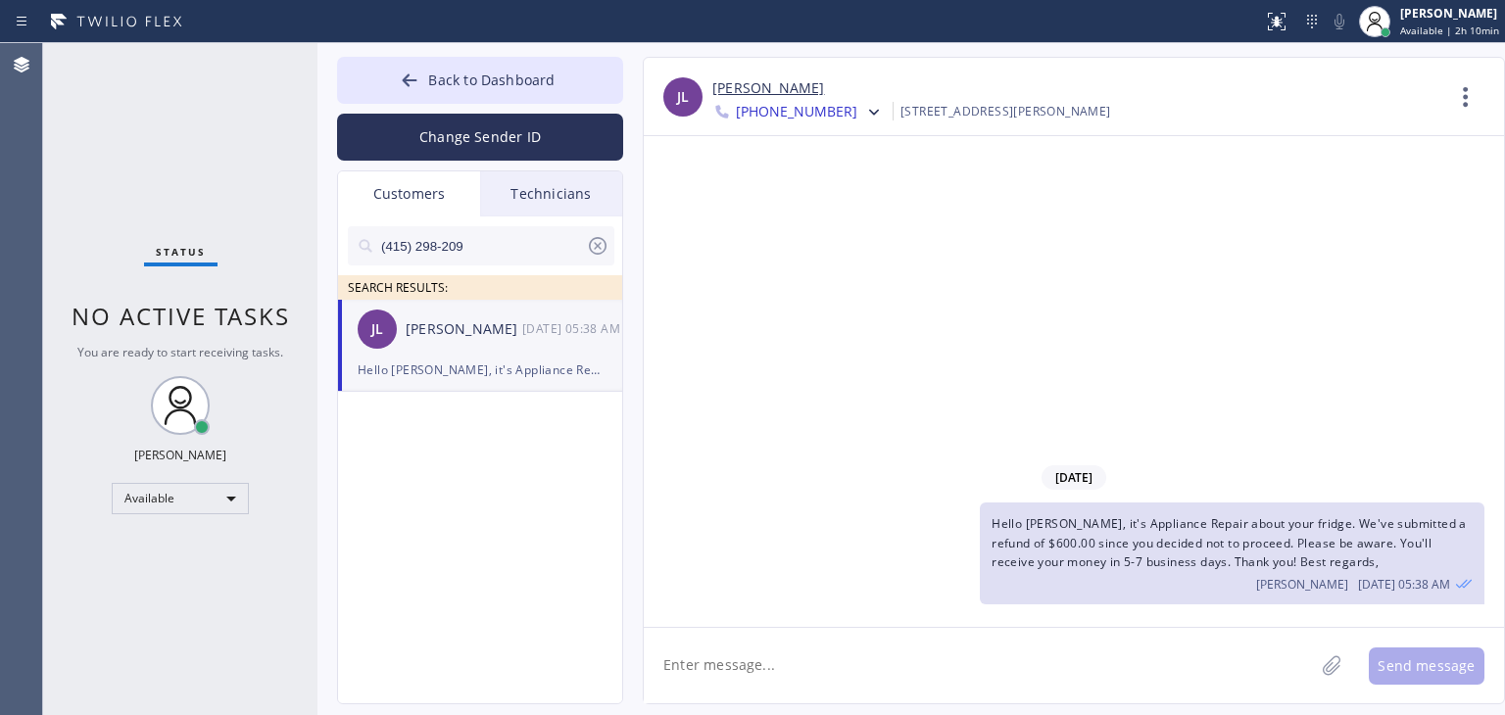
click at [609, 248] on div "(415) 298-209" at bounding box center [481, 245] width 267 height 39
click at [600, 247] on icon at bounding box center [598, 246] width 18 height 18
click at [541, 254] on input "text" at bounding box center [496, 245] width 235 height 39
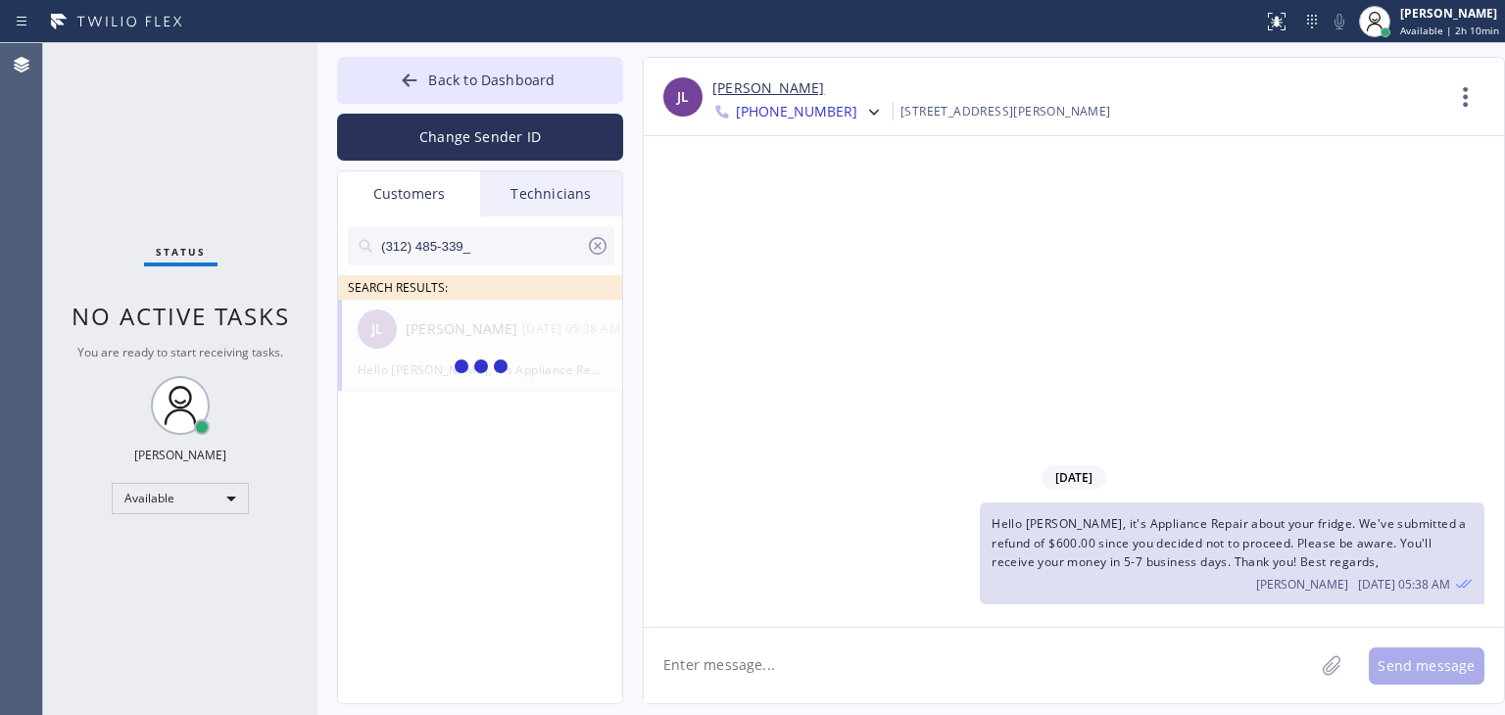
click at [541, 254] on input "(312) 485-339_" at bounding box center [482, 245] width 207 height 39
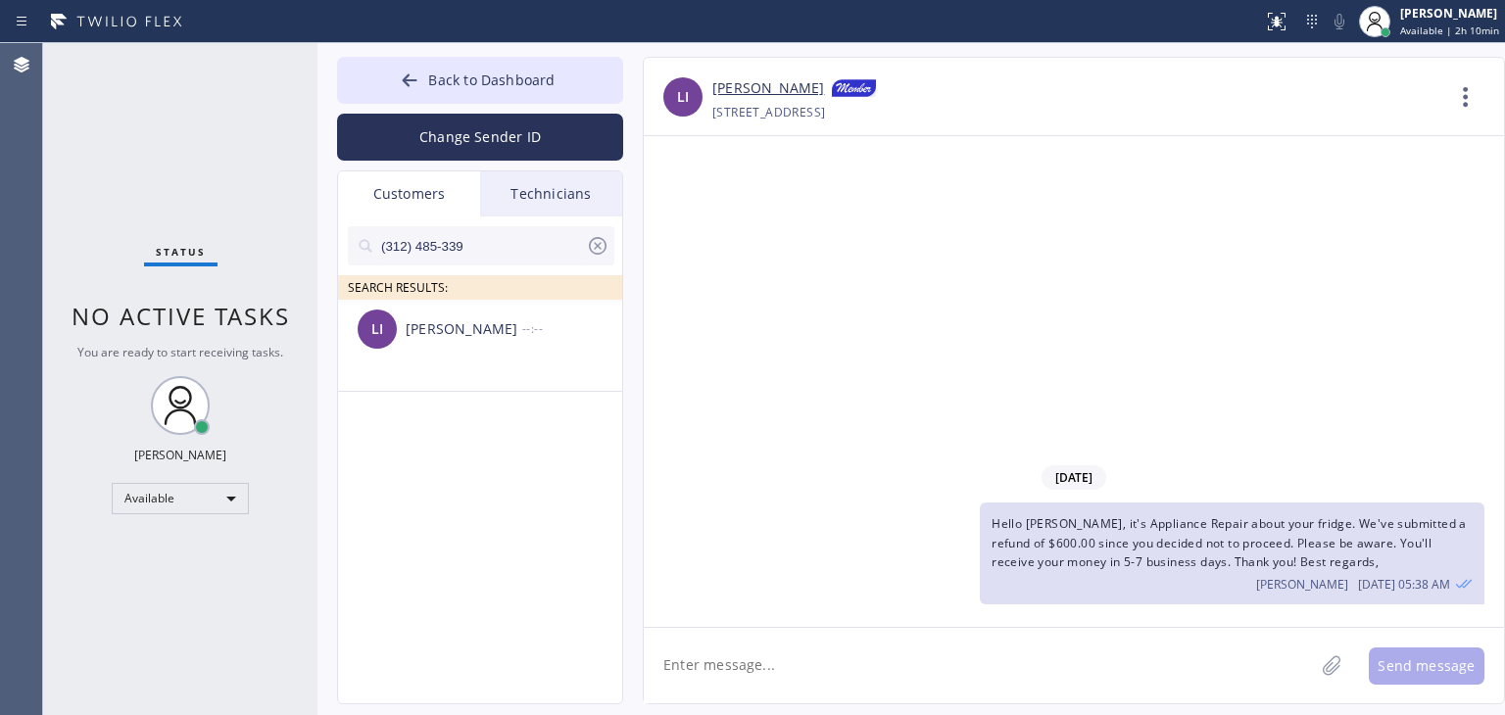
type input "(312) 485-339"
click at [467, 353] on div "[PERSON_NAME] --:--" at bounding box center [481, 329] width 286 height 59
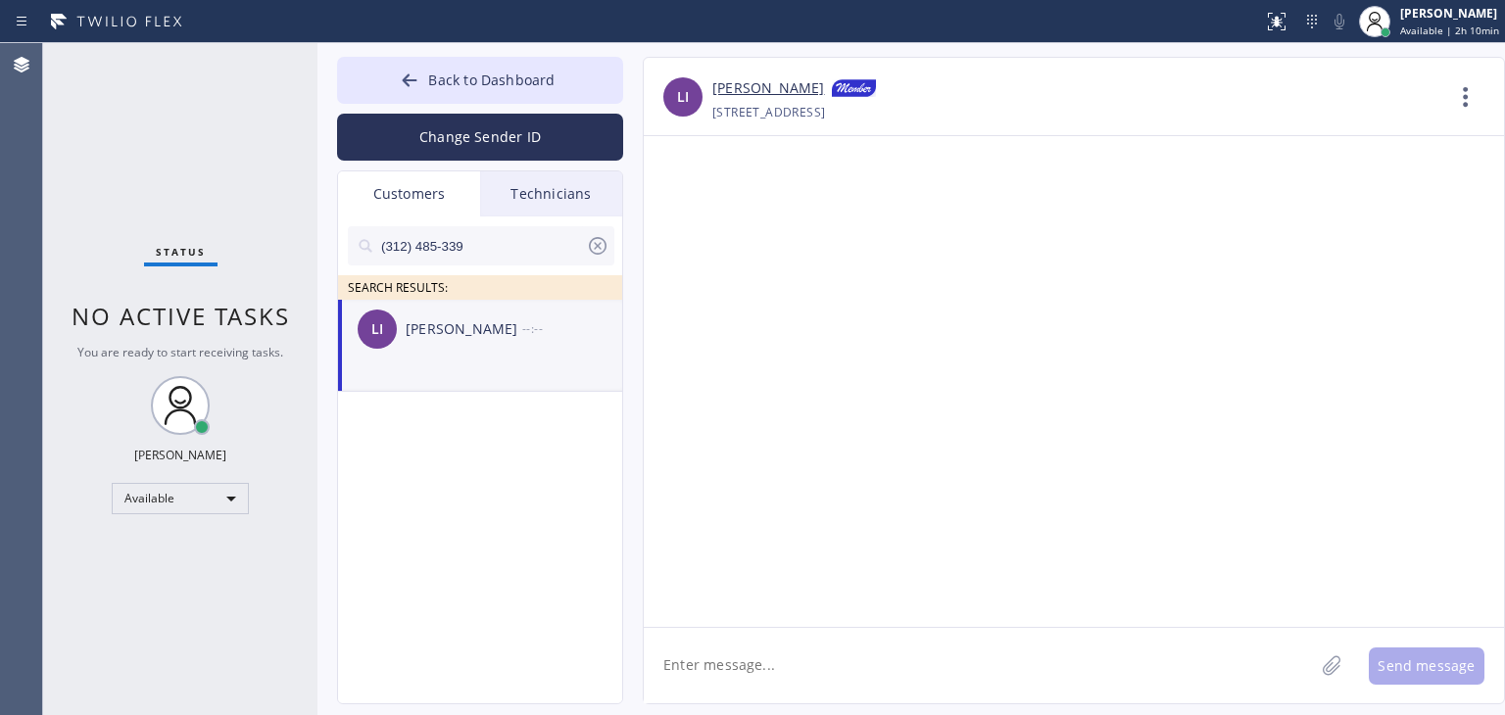
click at [794, 686] on textarea at bounding box center [979, 665] width 670 height 75
paste textarea "[PERSON_NAME] Market Appliance Repair"
click at [772, 677] on textarea "Hello [PERSON_NAME], It's [PERSON_NAME] Market Appliance Repair" at bounding box center [996, 665] width 705 height 75
click at [1019, 662] on textarea "Hello [PERSON_NAME], It's [PERSON_NAME] Market Appliance Repair" at bounding box center [996, 665] width 705 height 75
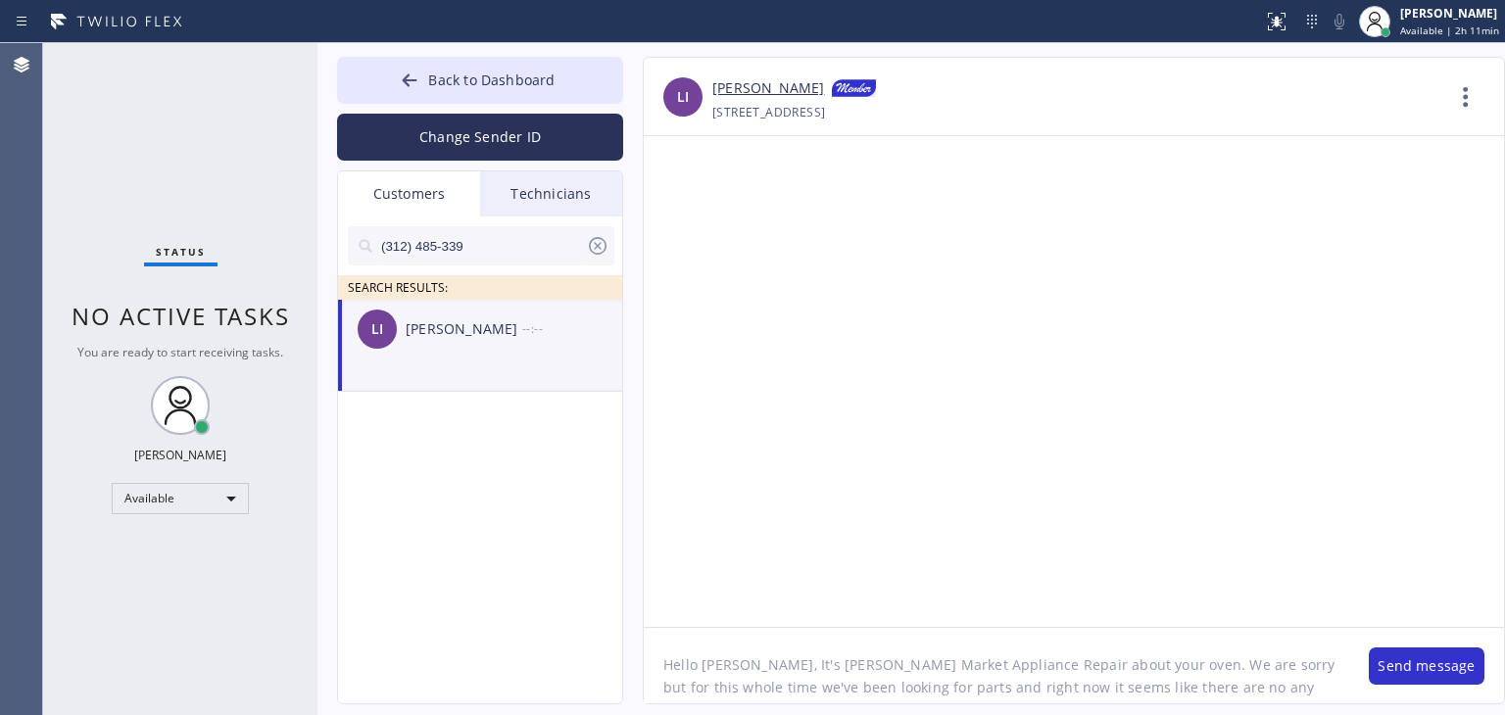
scroll to position [16, 0]
click at [1103, 693] on textarea "Hello [PERSON_NAME], It's [PERSON_NAME] Market Appliance Repair about your oven…" at bounding box center [996, 665] width 705 height 75
click at [1190, 699] on textarea "Hello [PERSON_NAME], It's [PERSON_NAME] Market Appliance Repair about your oven…" at bounding box center [996, 665] width 705 height 75
click at [995, 688] on textarea "Hello [PERSON_NAME], It's [PERSON_NAME] Market Appliance Repair about your oven…" at bounding box center [996, 665] width 705 height 75
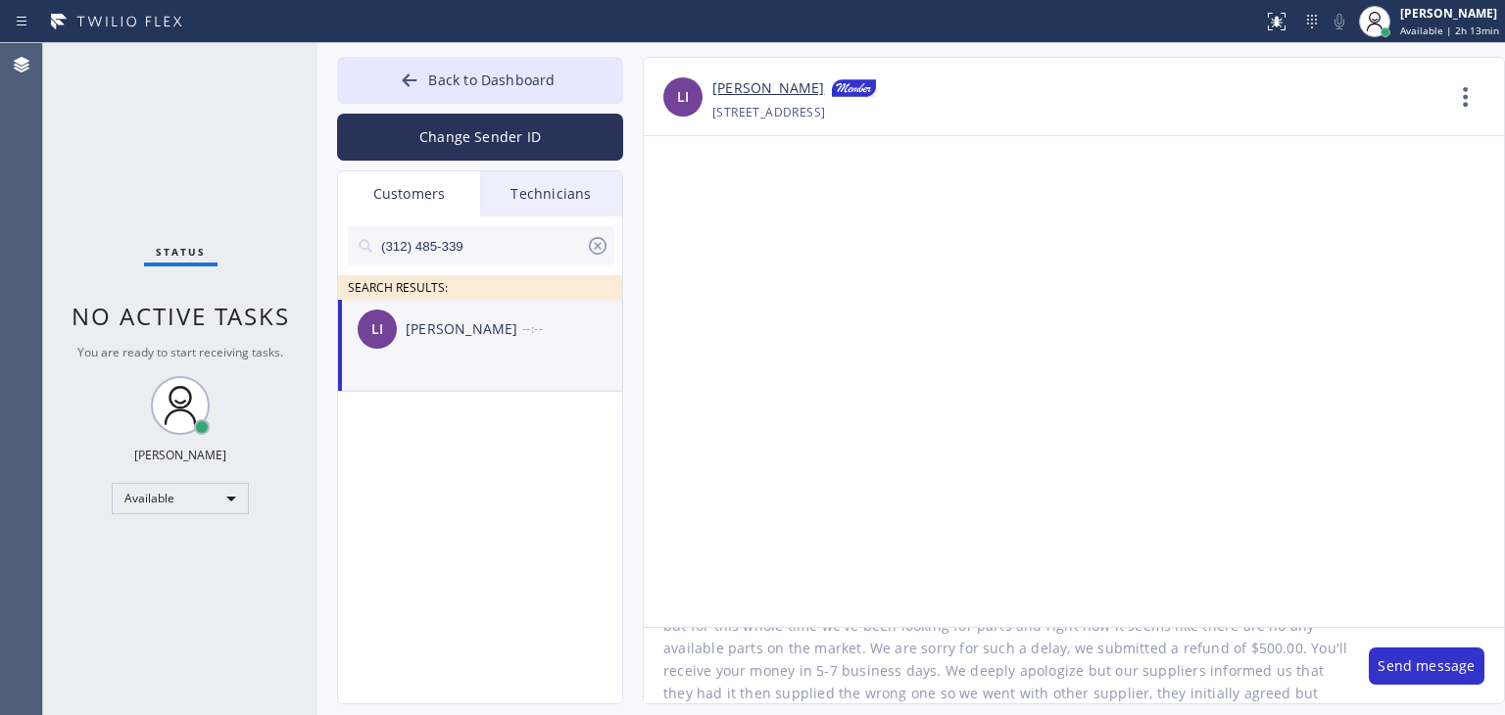
click at [1126, 691] on textarea "Hello [PERSON_NAME], It's [PERSON_NAME] Market Appliance Repair about your oven…" at bounding box center [996, 665] width 705 height 75
type textarea "Hello [PERSON_NAME], It's [PERSON_NAME] Market Appliance Repair about your oven…"
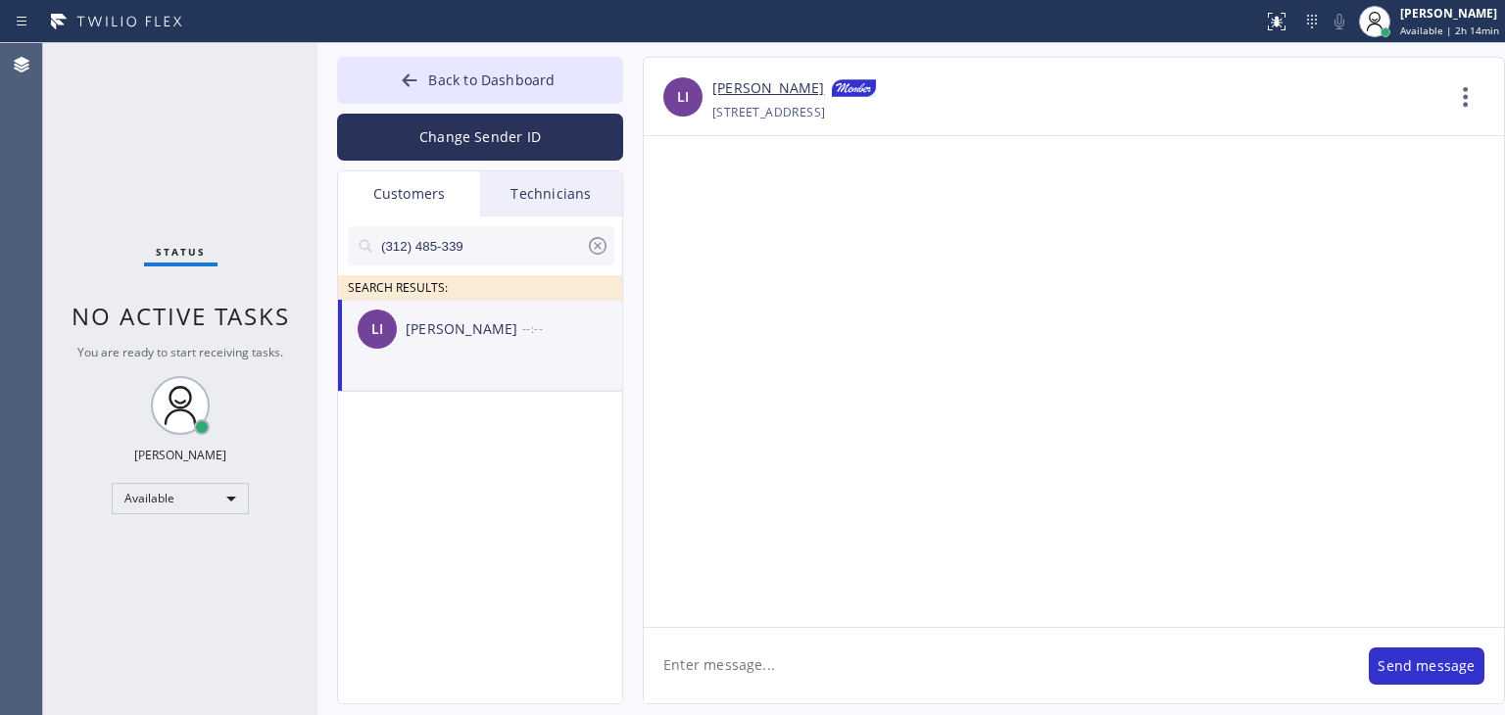
scroll to position [0, 0]
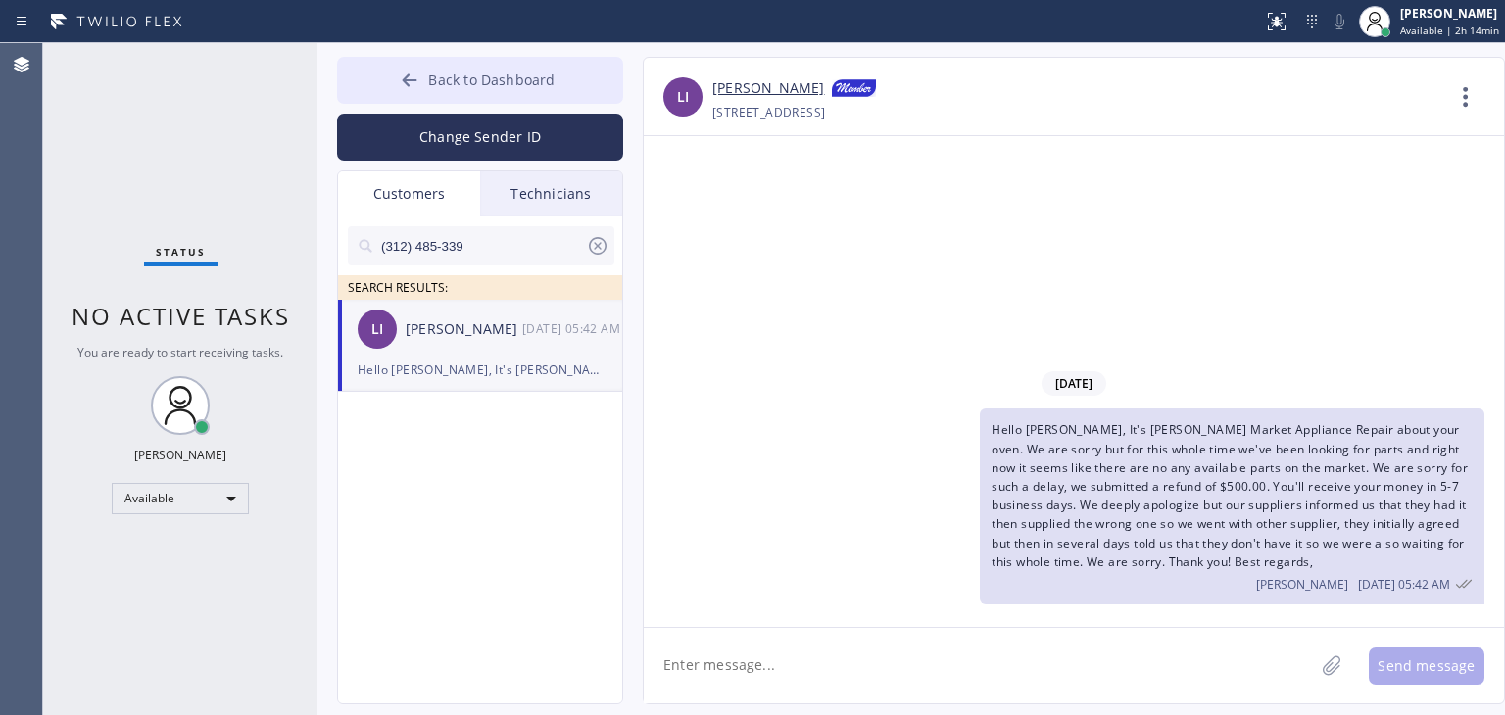
click at [530, 78] on span "Back to Dashboard" at bounding box center [491, 80] width 126 height 19
